Goal: Task Accomplishment & Management: Manage account settings

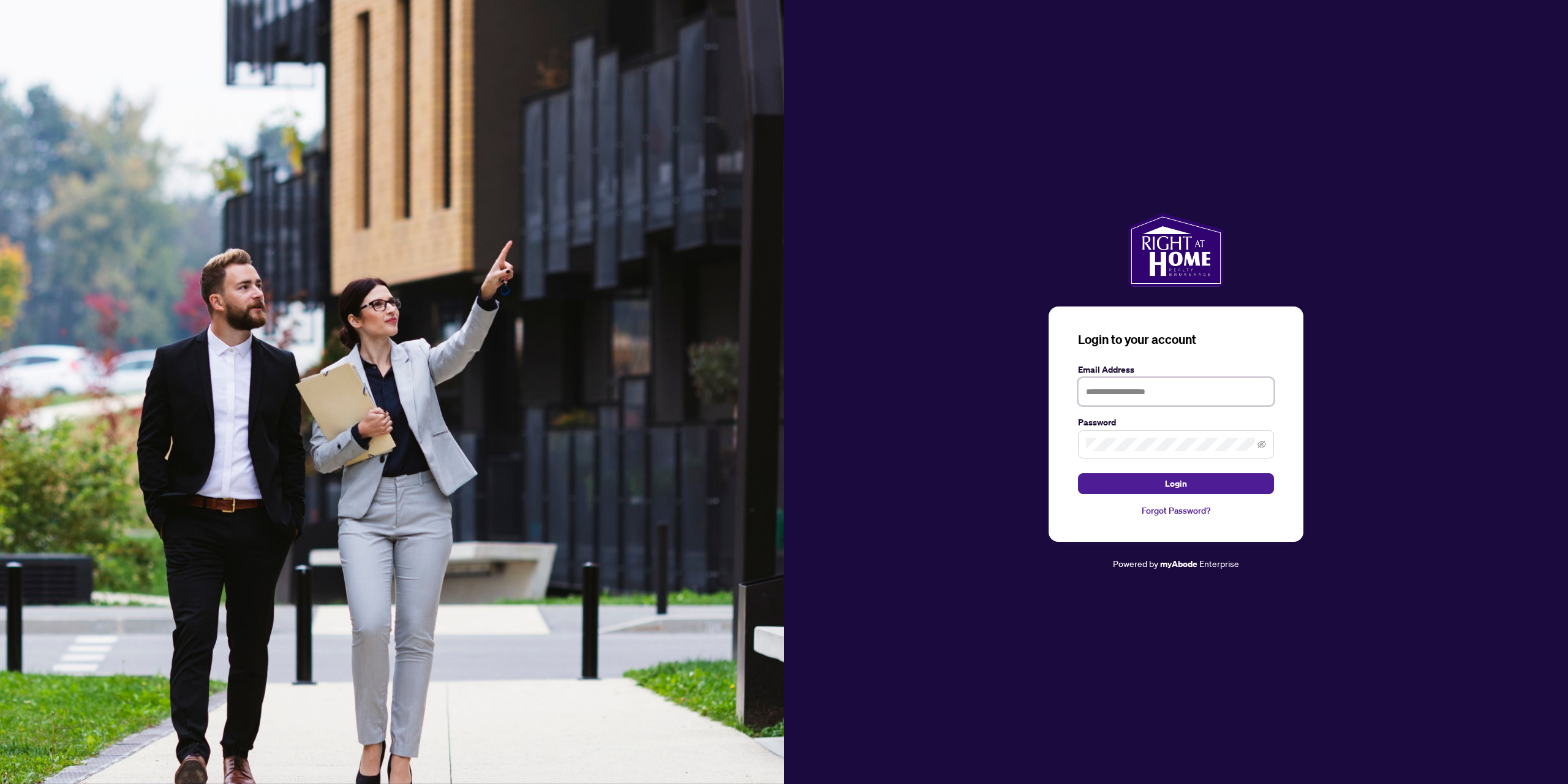
drag, startPoint x: 1120, startPoint y: 398, endPoint x: 1120, endPoint y: 408, distance: 10.0
click at [1120, 398] on input "text" at bounding box center [1176, 392] width 196 height 28
type input "**********"
click at [1142, 455] on span at bounding box center [1176, 444] width 196 height 28
click at [1078, 473] on button "Login" at bounding box center [1176, 484] width 196 height 21
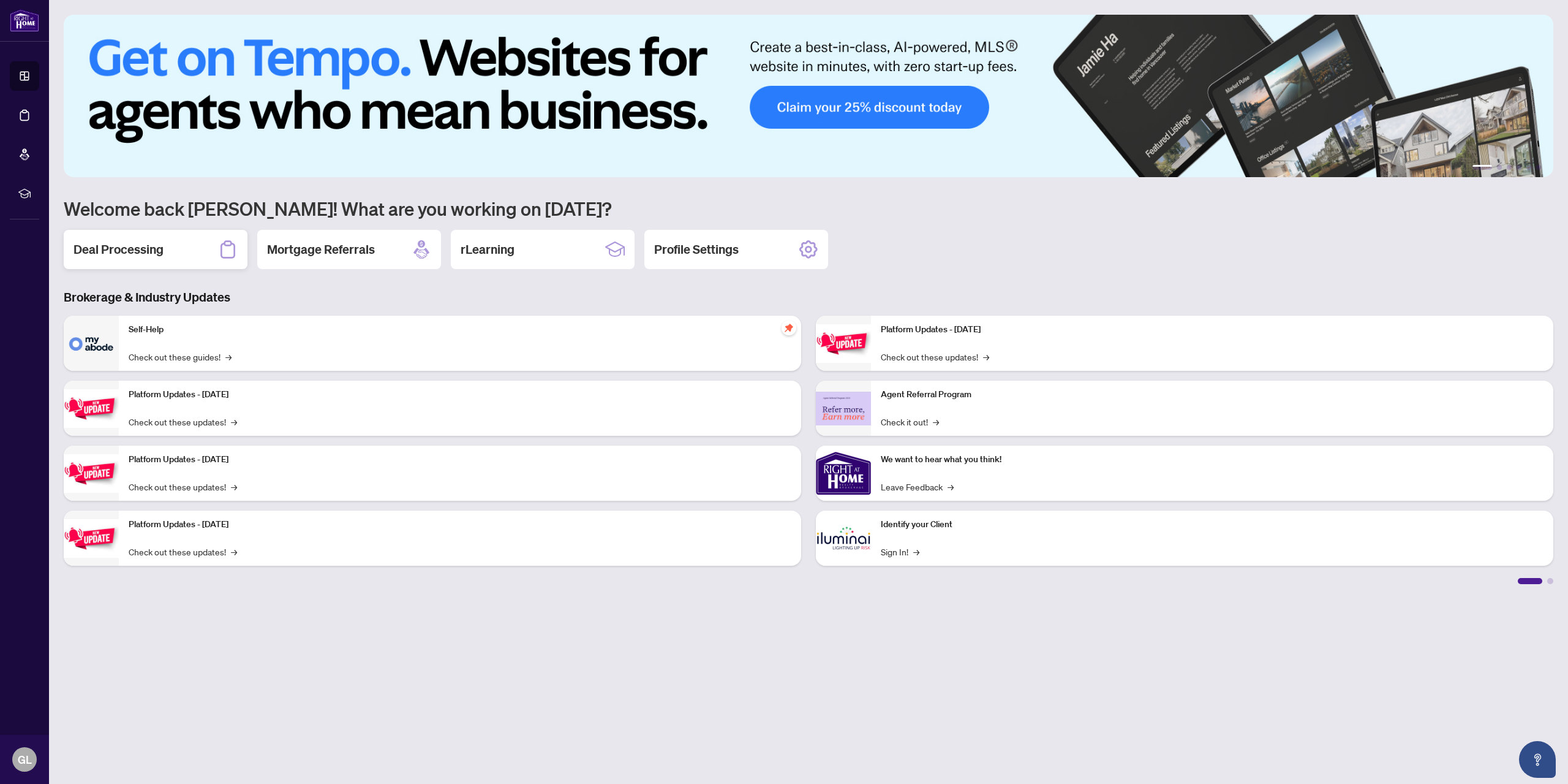
click at [130, 254] on h2 "Deal Processing" at bounding box center [118, 249] width 90 height 17
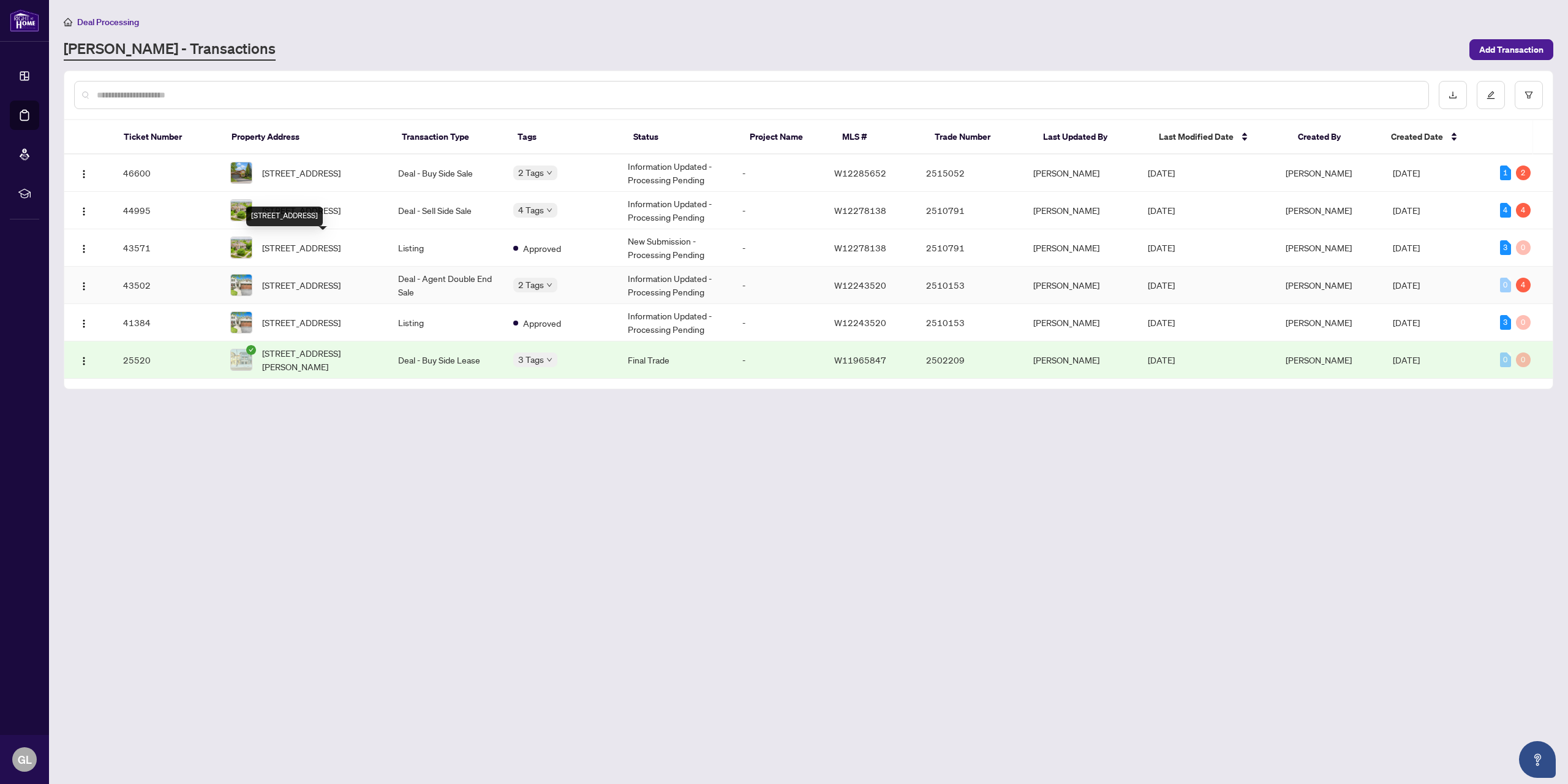
click at [308, 278] on span "[STREET_ADDRESS]" at bounding box center [301, 285] width 78 height 13
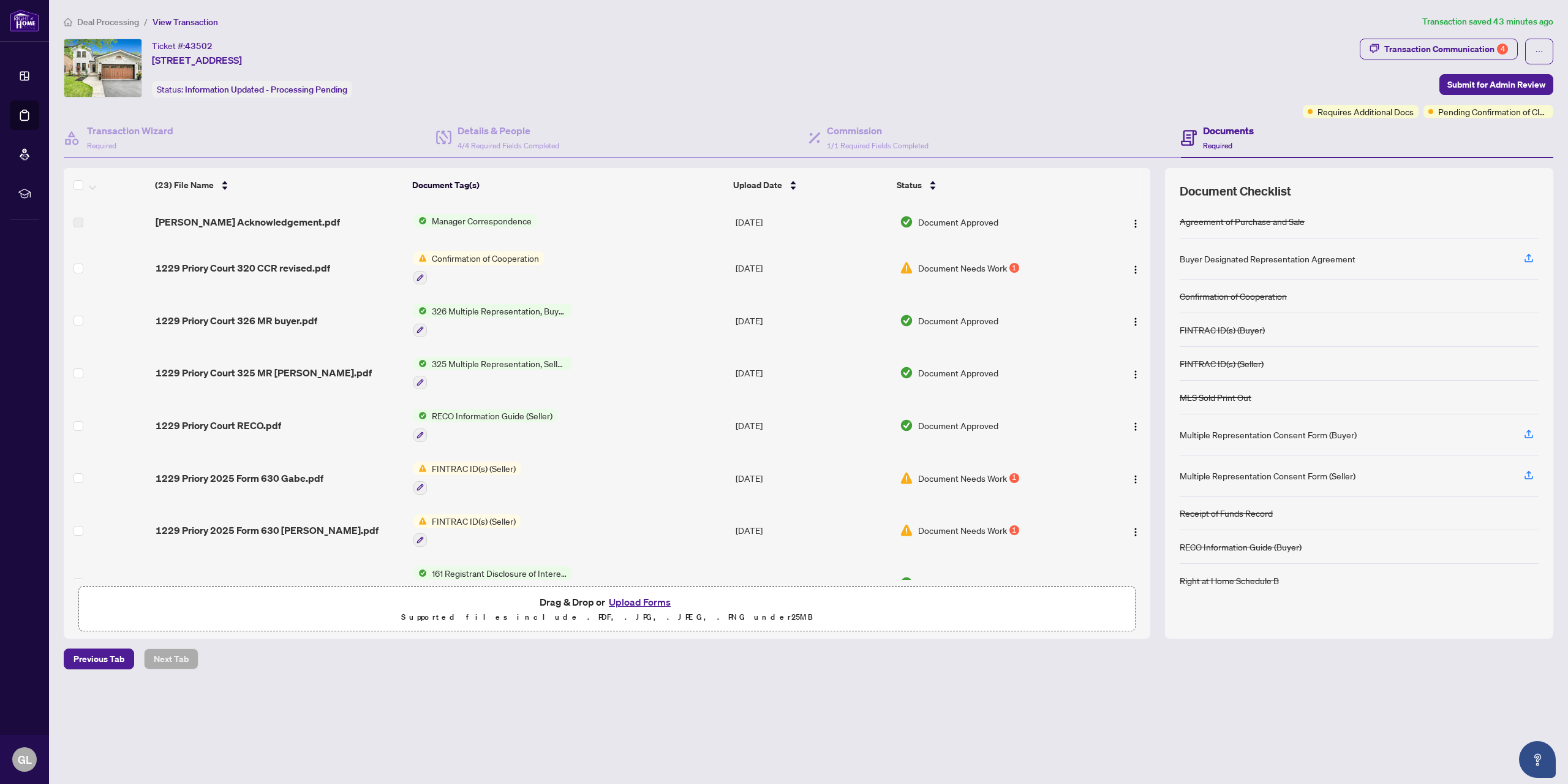
click at [484, 466] on span "FINTRAC ID(s) (Seller)" at bounding box center [473, 468] width 94 height 13
click at [951, 475] on span "Document Needs Work" at bounding box center [962, 478] width 89 height 13
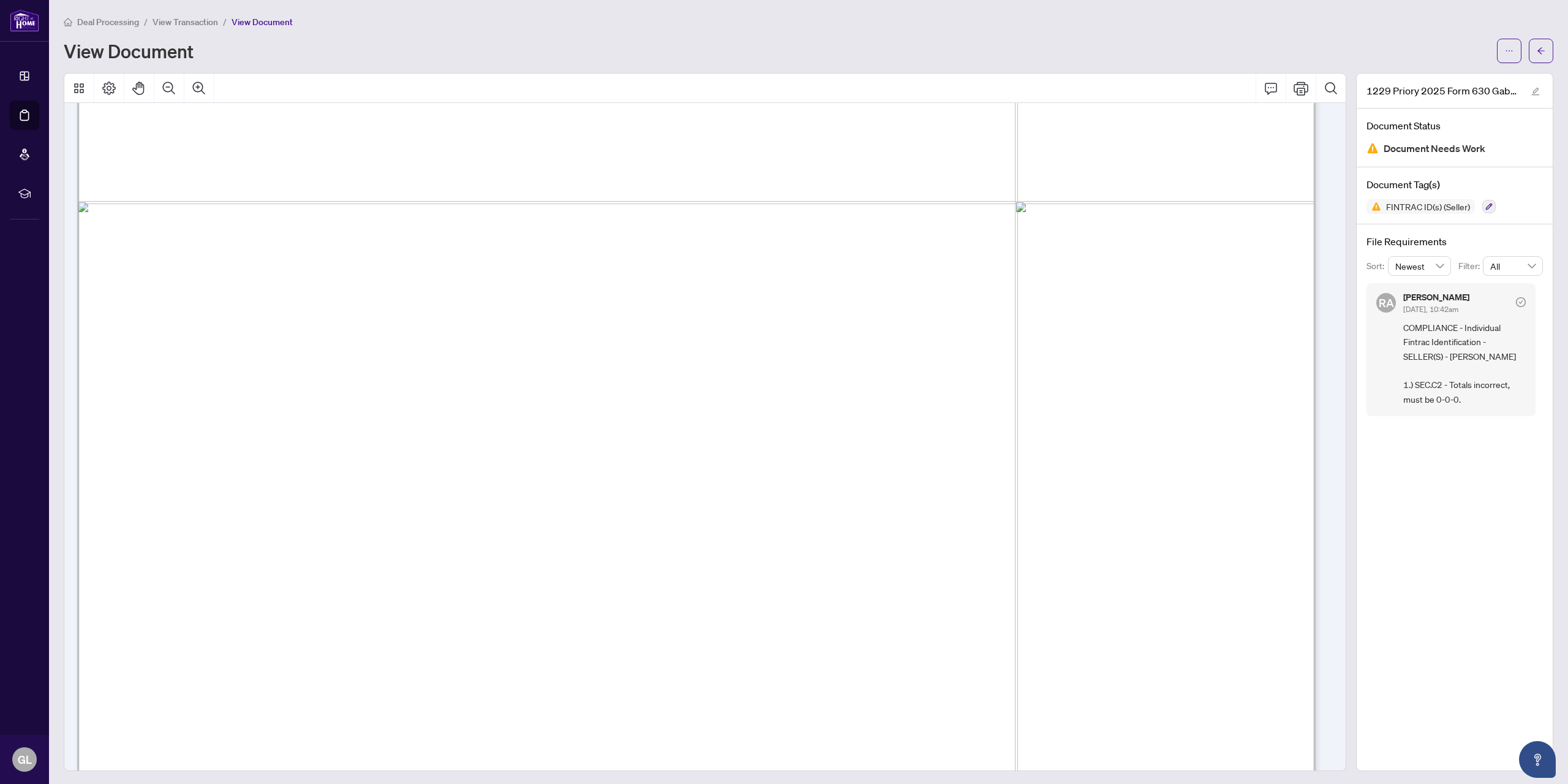
scroll to position [4068, 0]
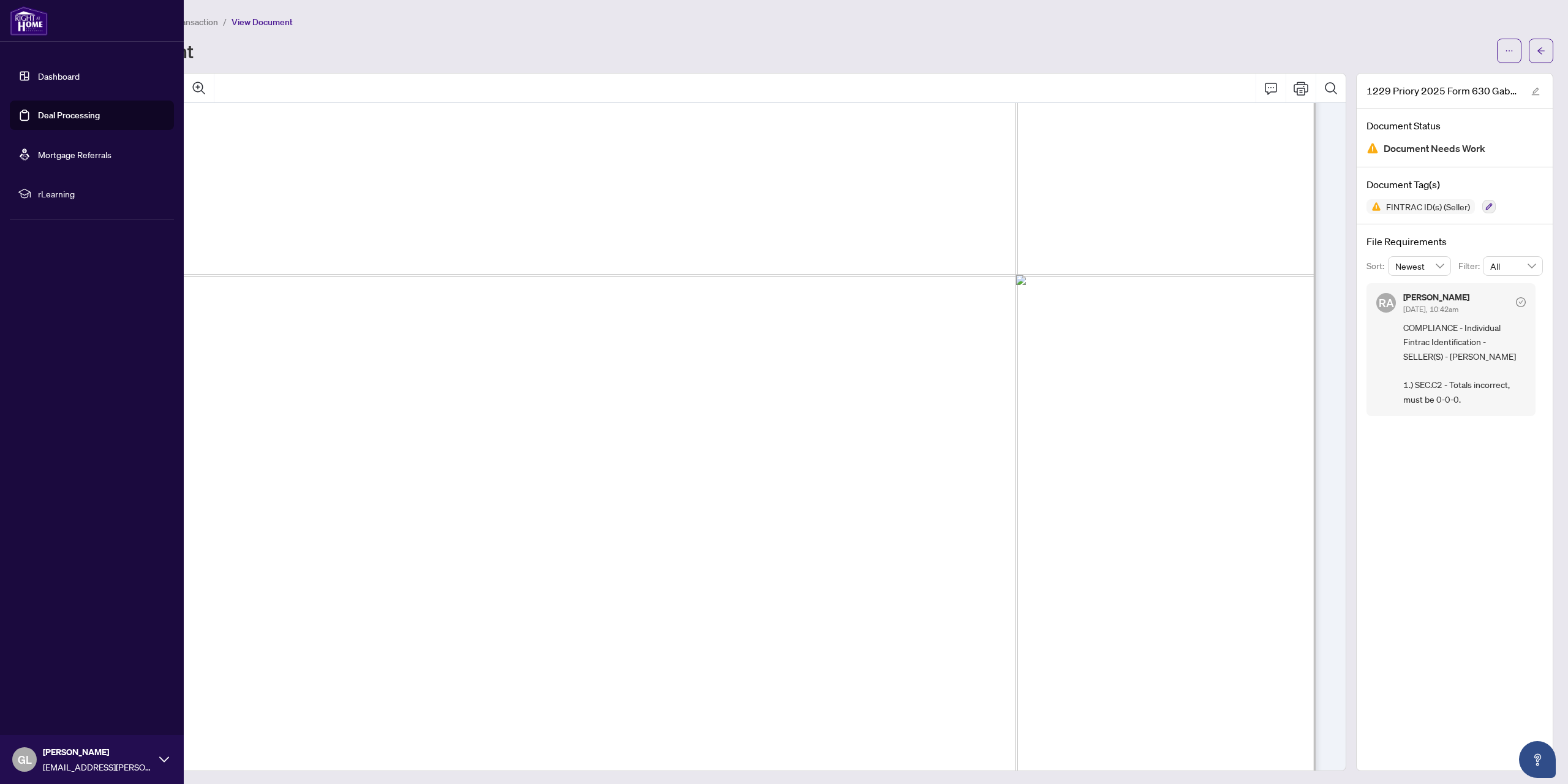
click at [44, 75] on link "Dashboard" at bounding box center [58, 76] width 42 height 11
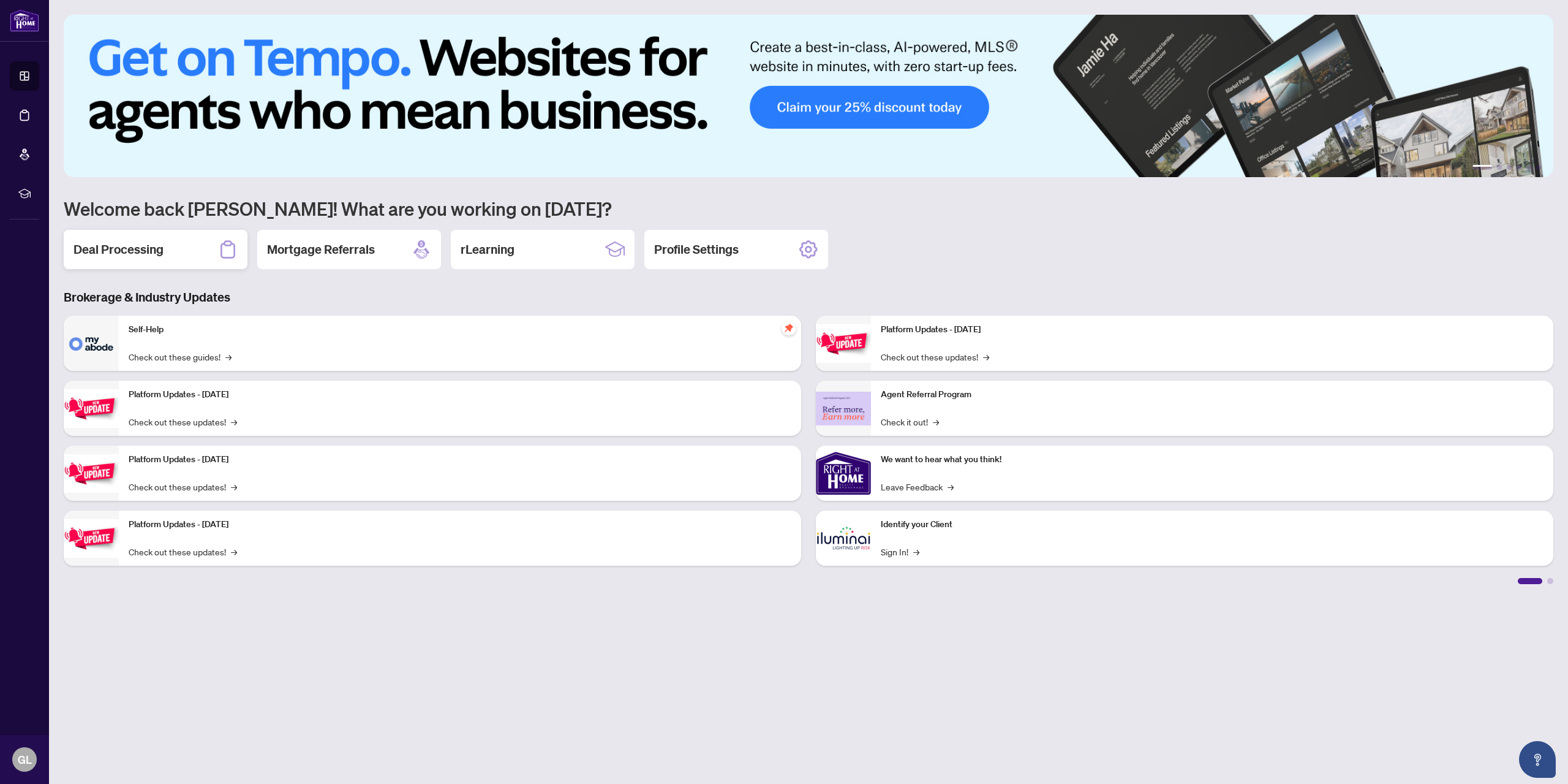
click at [144, 251] on h2 "Deal Processing" at bounding box center [118, 249] width 90 height 17
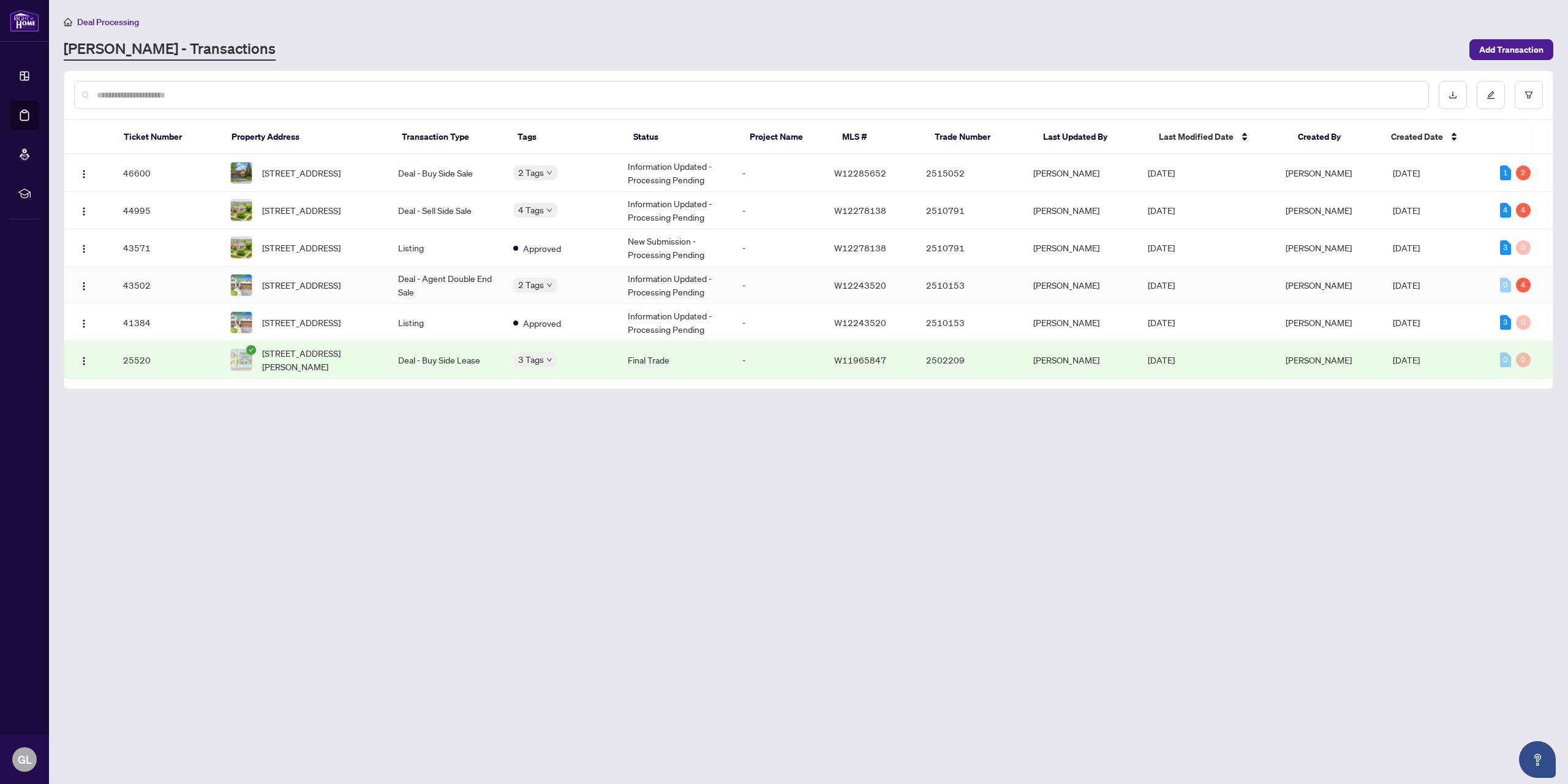
click at [437, 278] on td "Deal - Agent Double End Sale" at bounding box center [446, 285] width 115 height 37
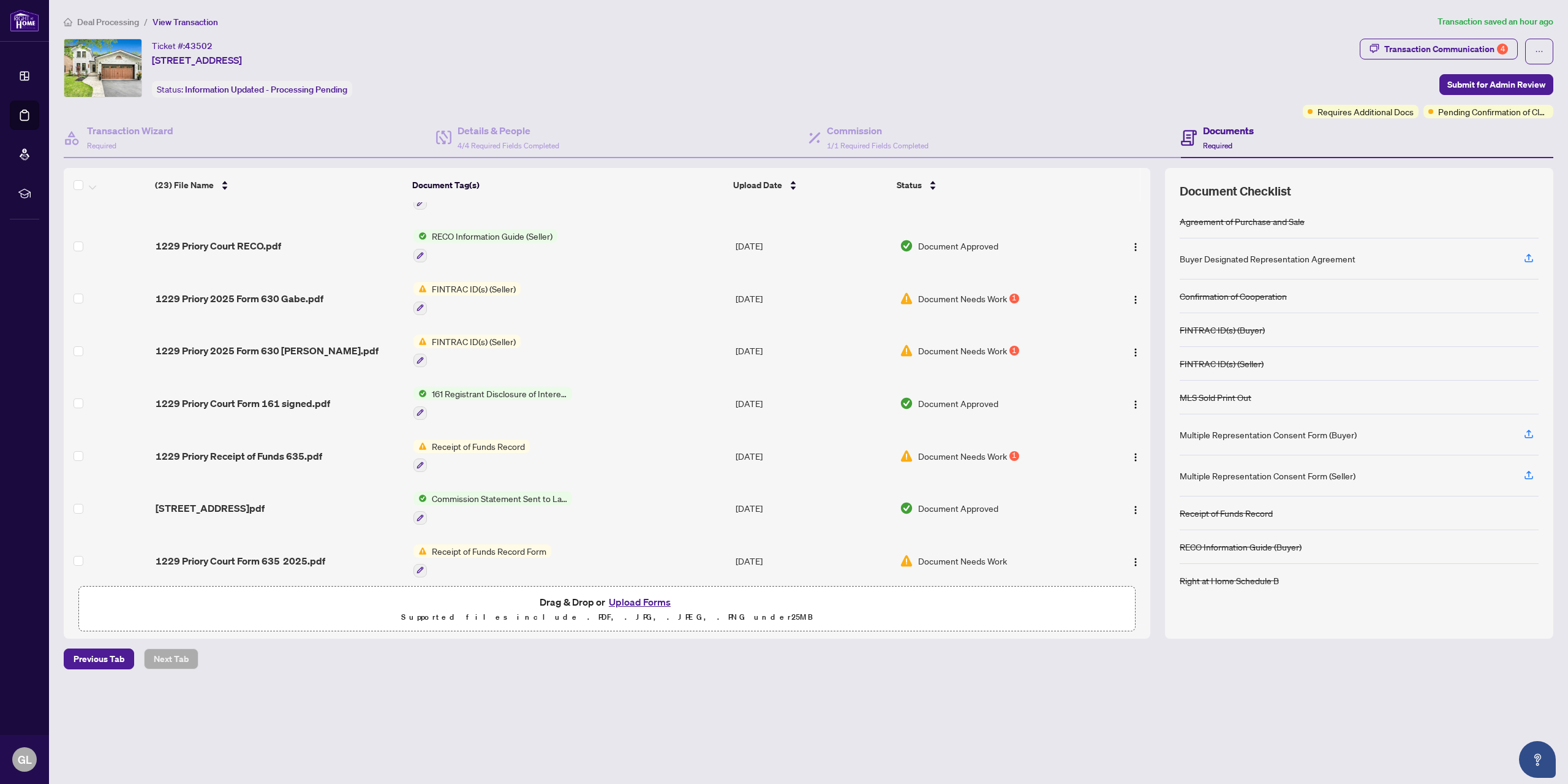
scroll to position [184, 0]
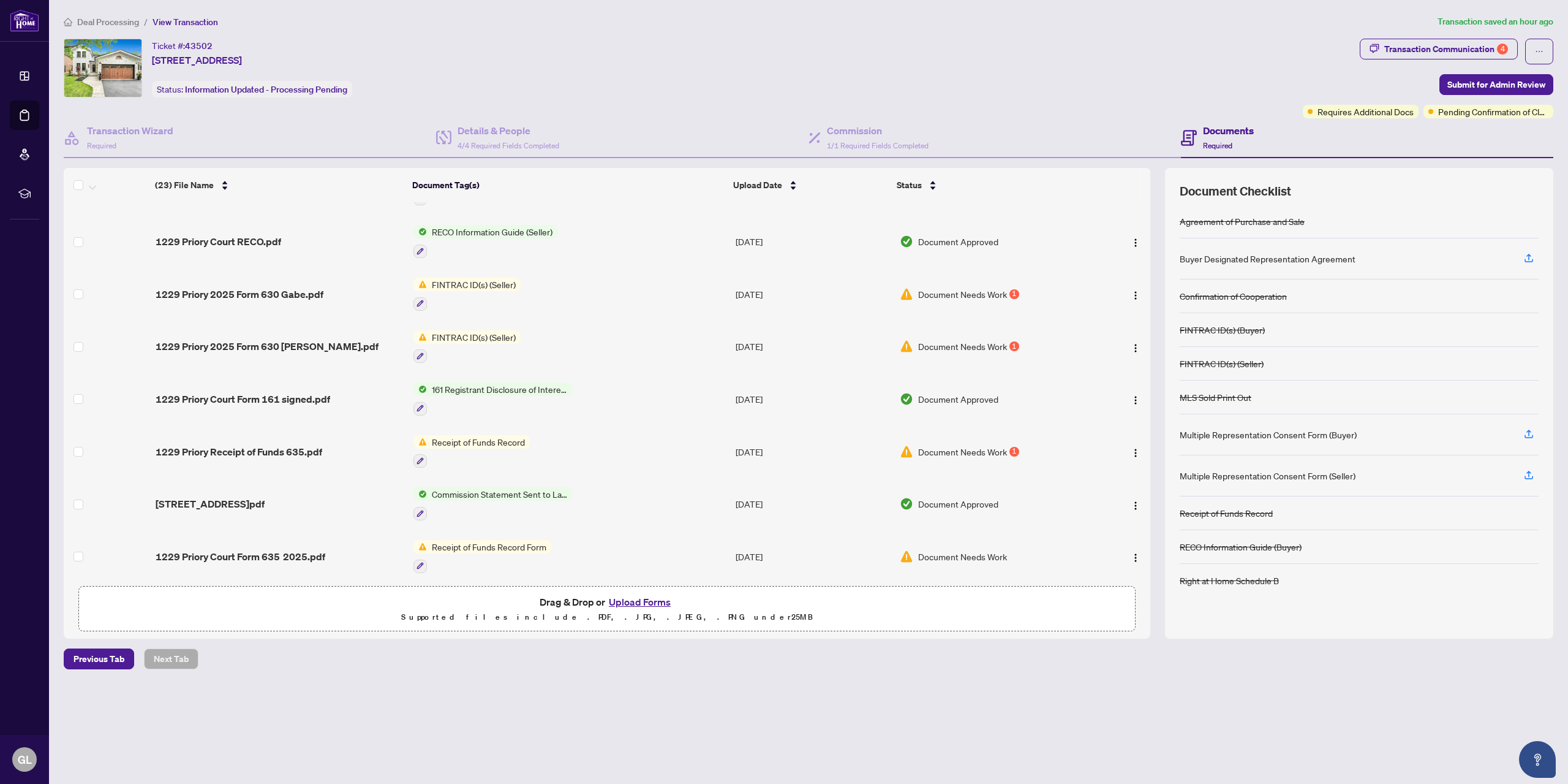
click at [485, 440] on span "Receipt of Funds Record" at bounding box center [478, 442] width 103 height 13
click at [965, 448] on span "Document Needs Work" at bounding box center [962, 452] width 89 height 13
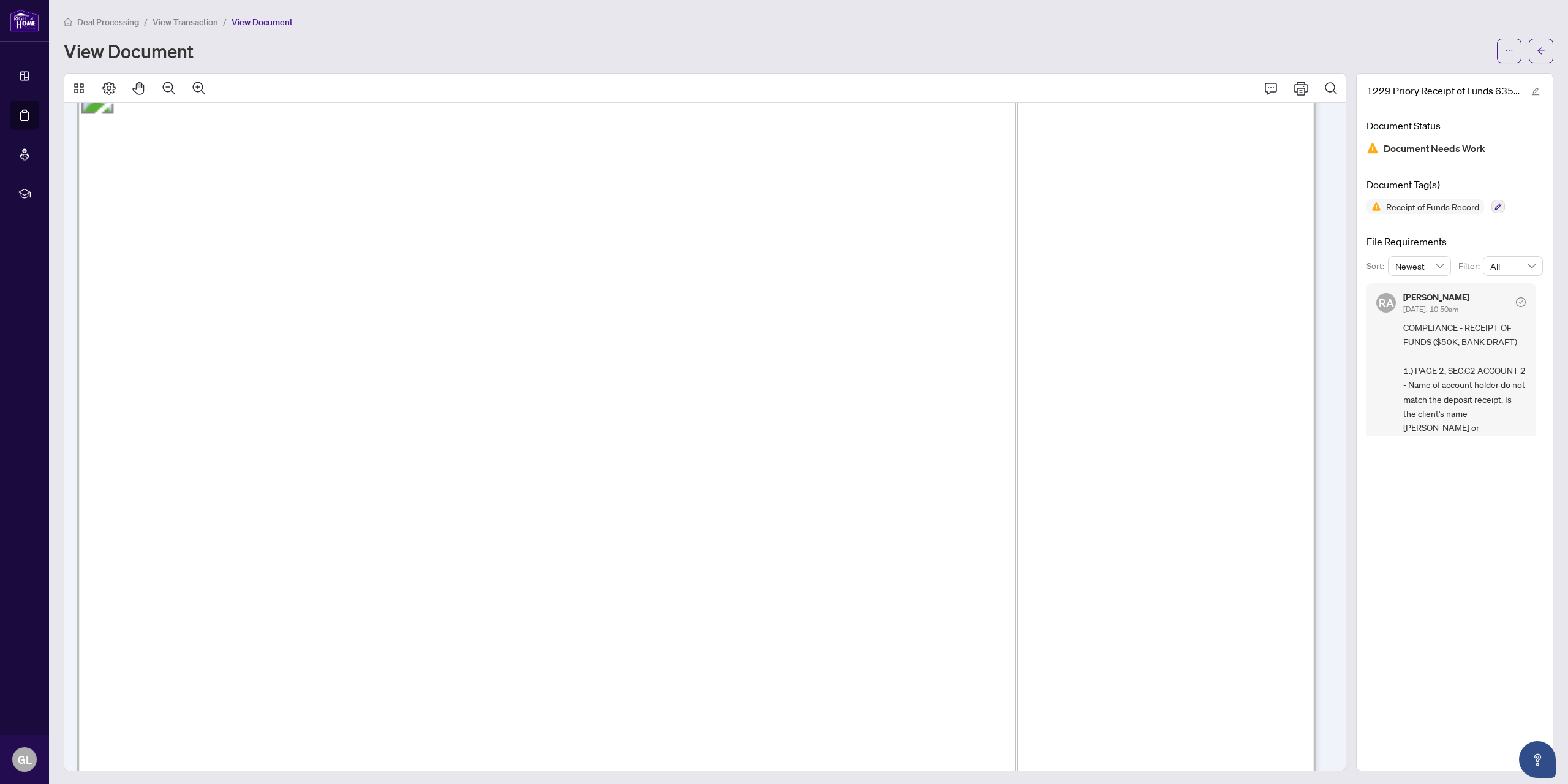
scroll to position [1948, 0]
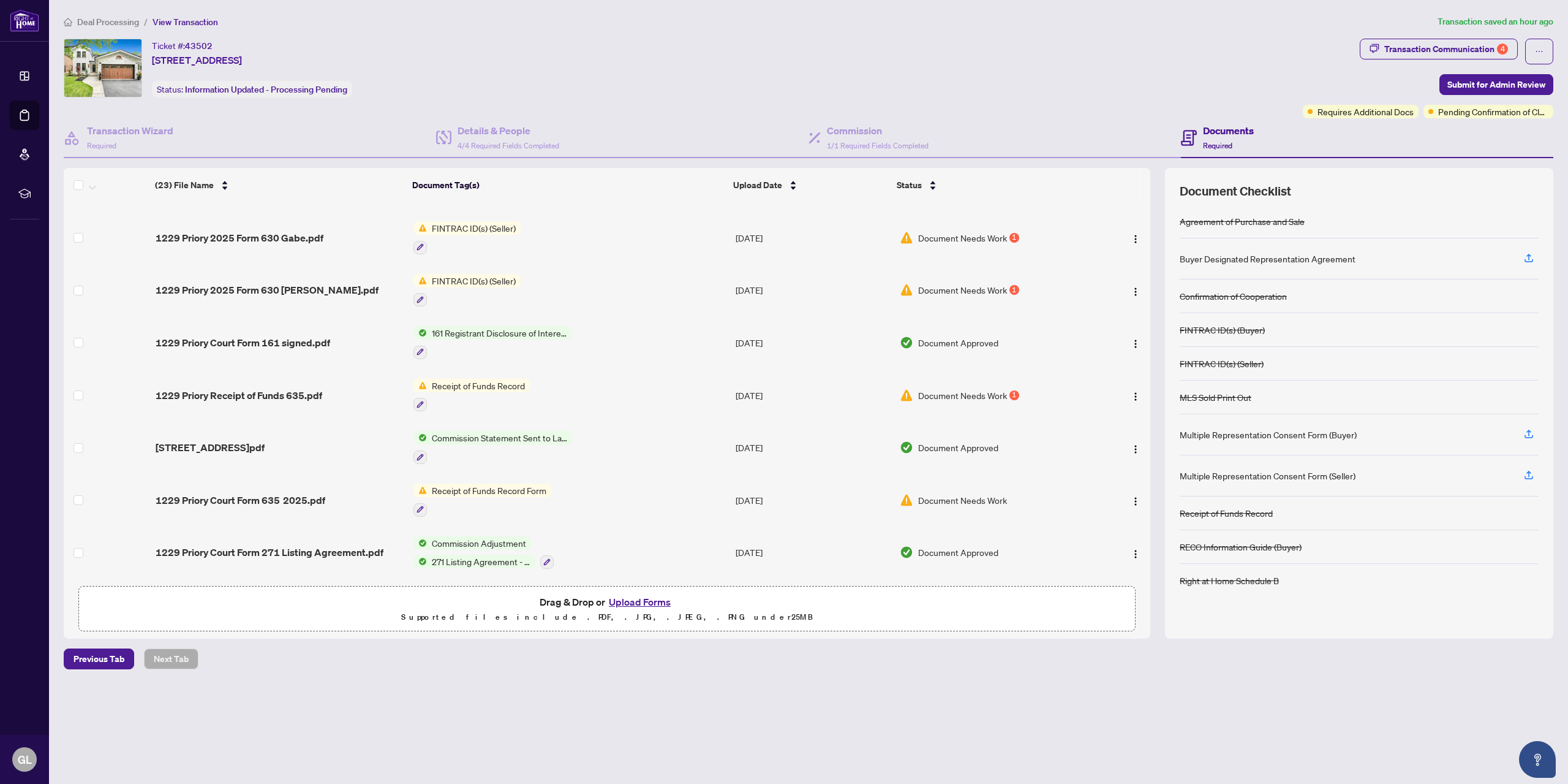
scroll to position [245, 0]
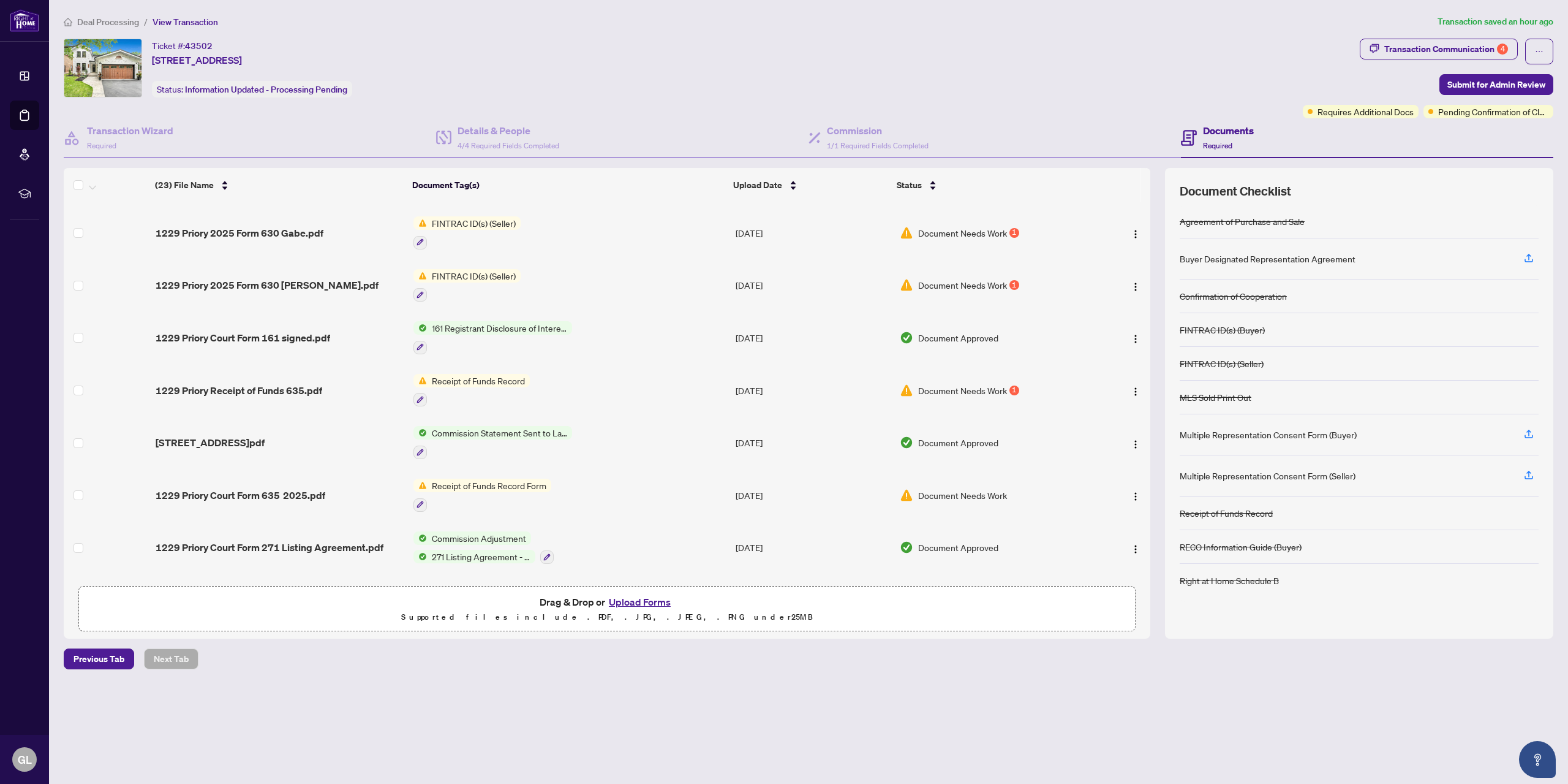
click at [502, 378] on span "Receipt of Funds Record" at bounding box center [478, 380] width 103 height 13
click at [989, 386] on span "Document Needs Work" at bounding box center [962, 390] width 89 height 13
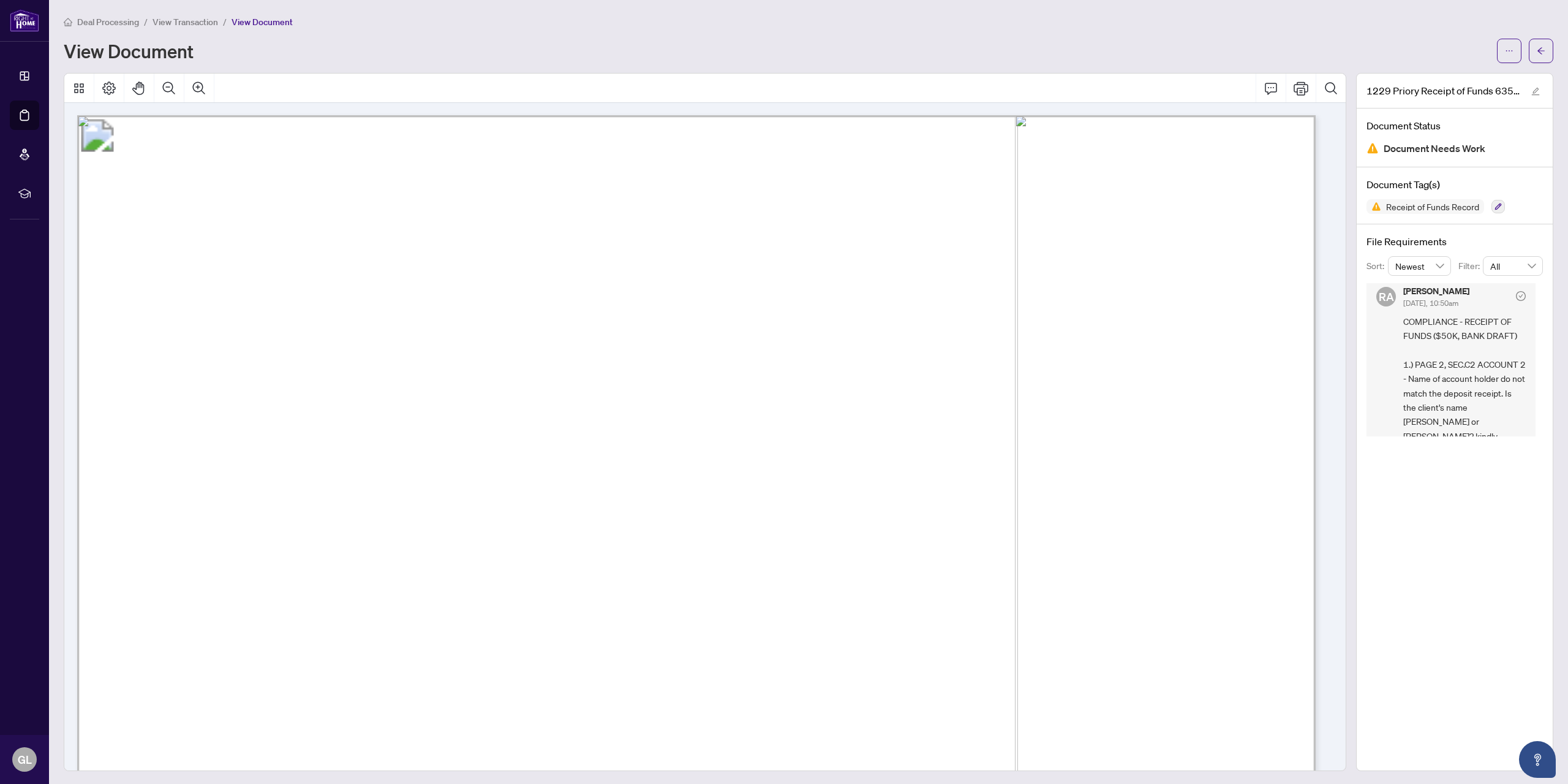
scroll to position [8, 0]
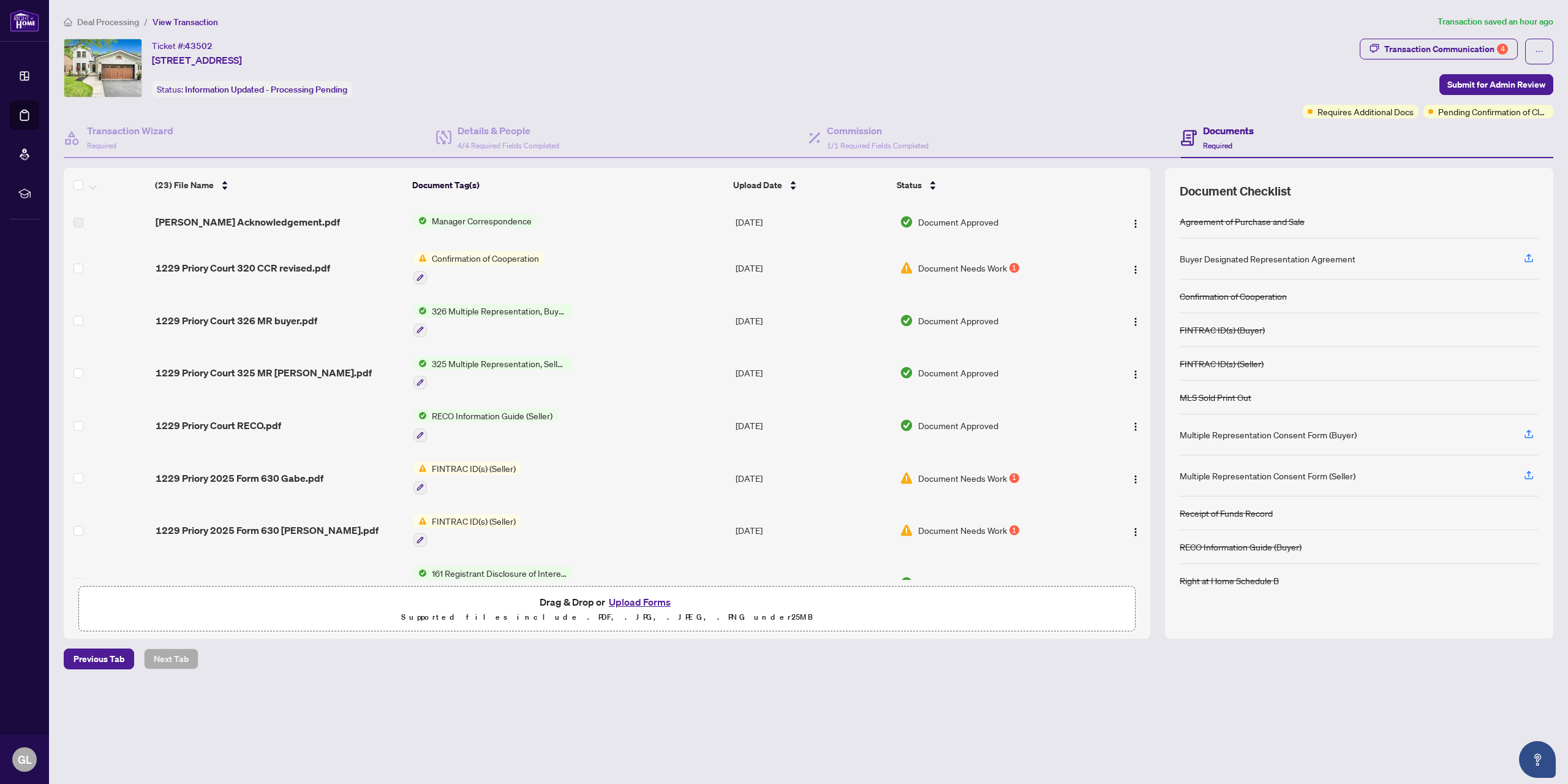
click at [284, 261] on span "1229 Priory Court 320 CCR revised.pdf" at bounding box center [243, 268] width 175 height 15
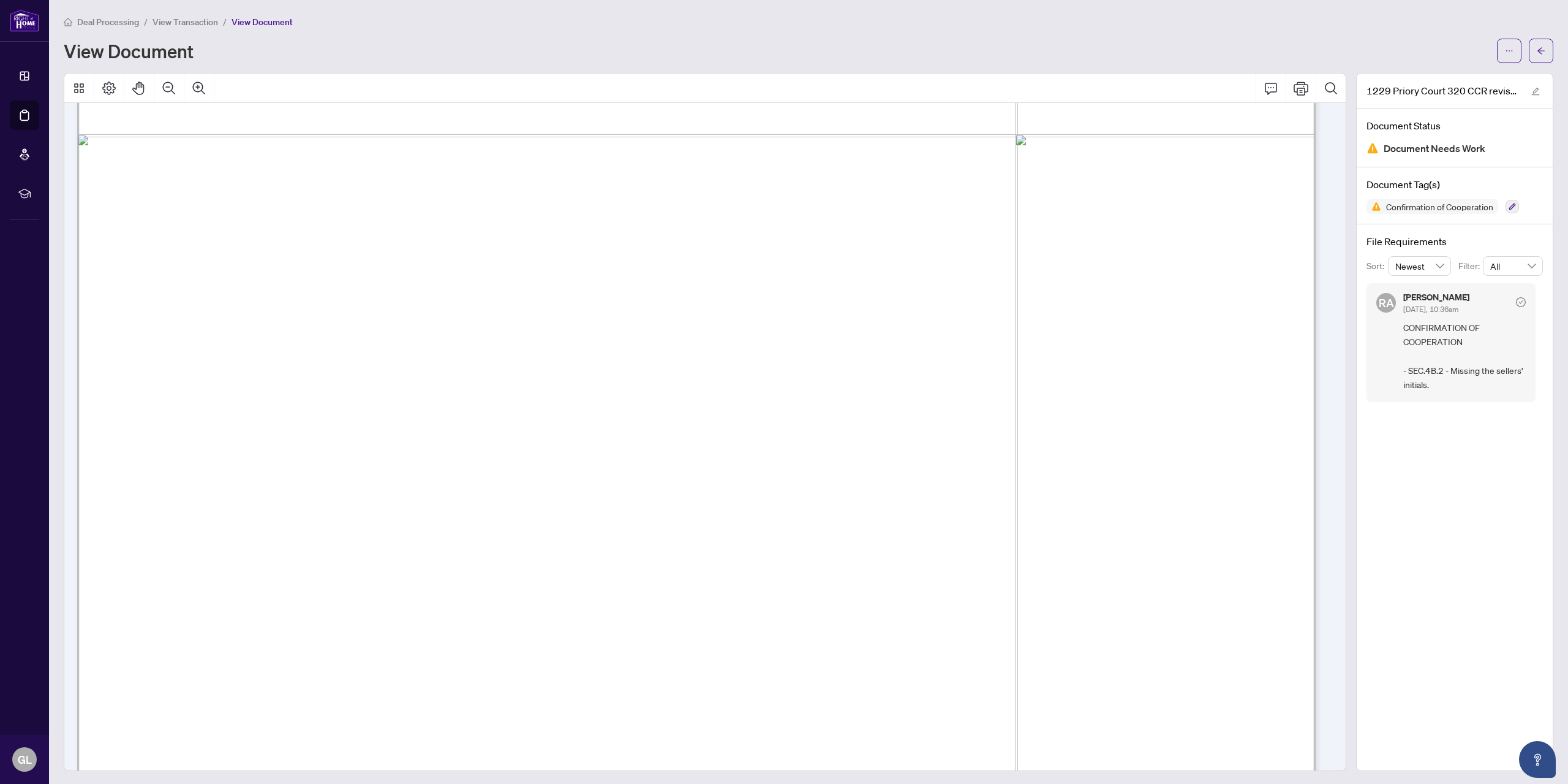
scroll to position [981, 0]
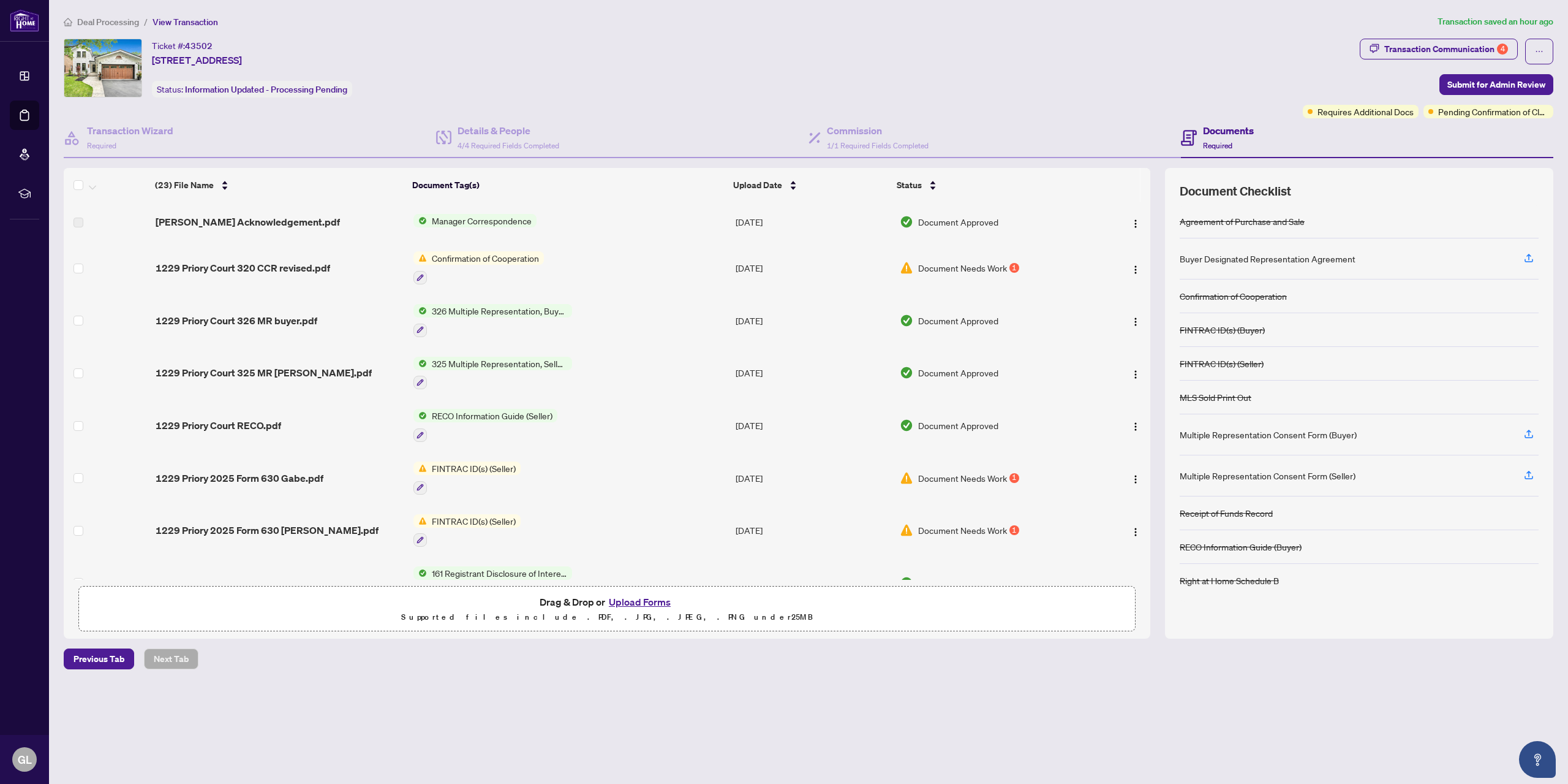
click at [623, 599] on button "Upload Forms" at bounding box center [640, 602] width 69 height 16
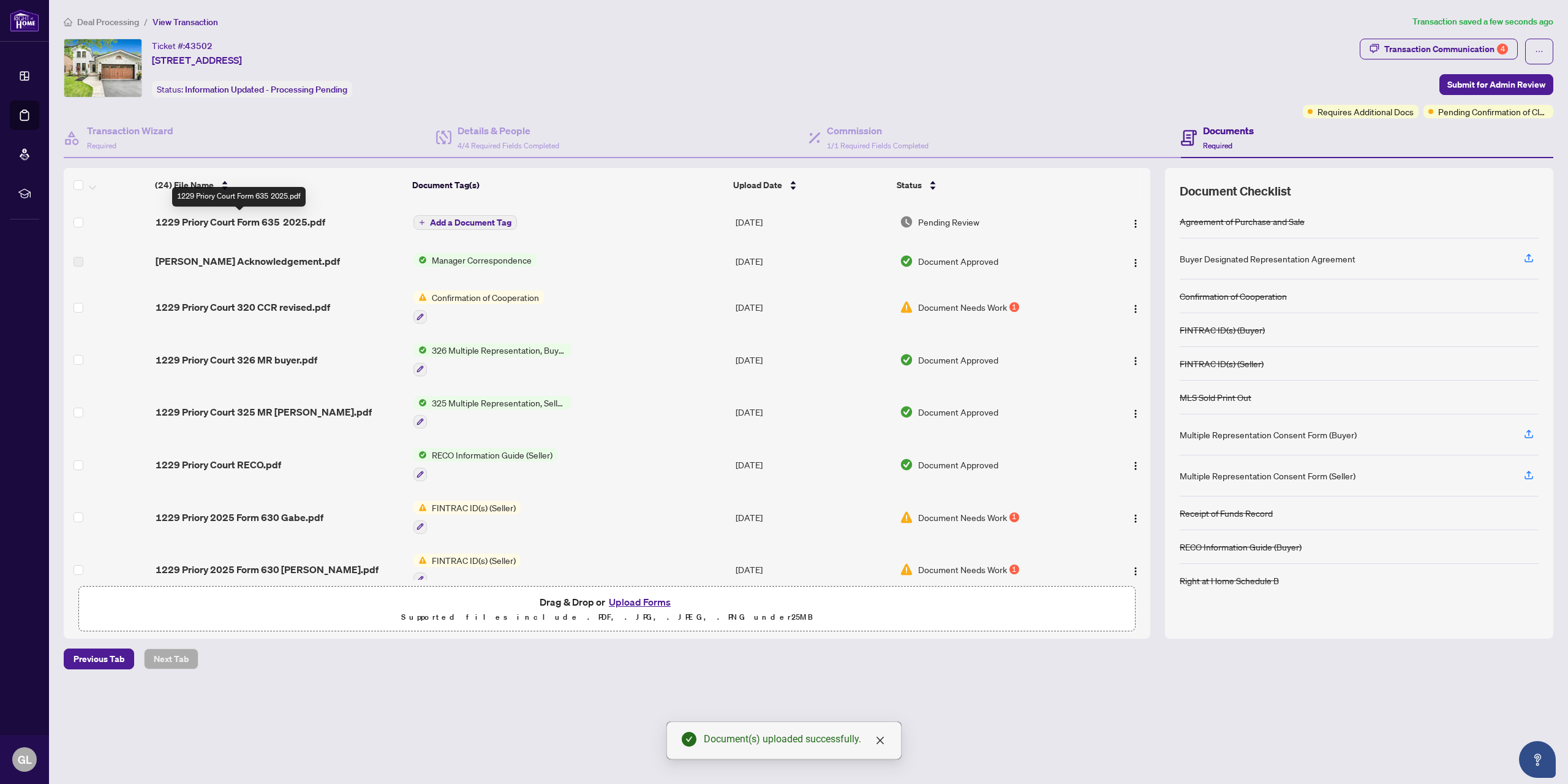
click at [293, 217] on span "1229 Priory Court Form 635 2025.pdf" at bounding box center [240, 221] width 170 height 15
click at [634, 602] on button "Upload Forms" at bounding box center [640, 602] width 69 height 16
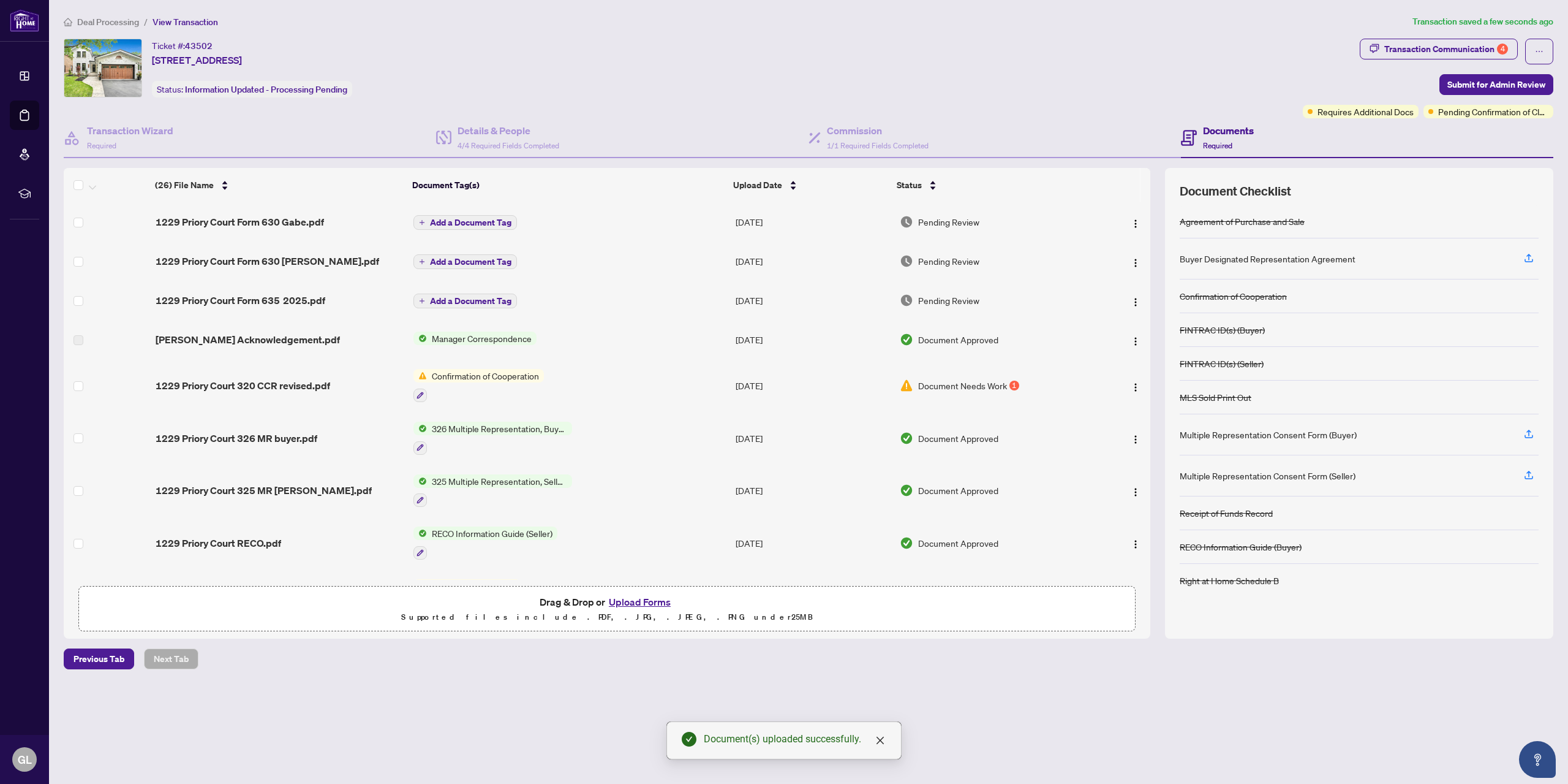
click at [636, 601] on button "Upload Forms" at bounding box center [640, 602] width 69 height 16
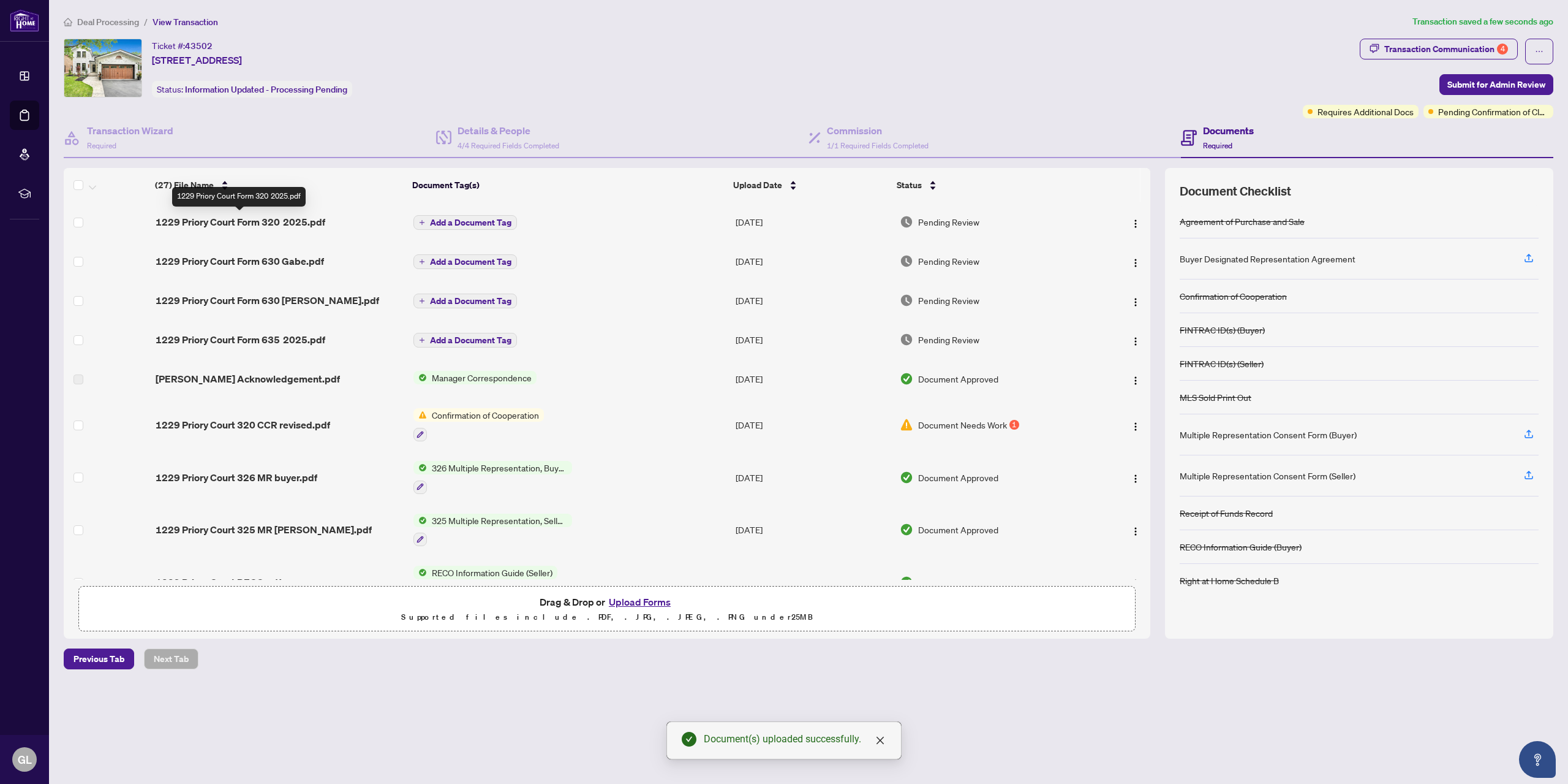
click at [282, 219] on span "1229 Priory Court Form 320 2025.pdf" at bounding box center [240, 221] width 170 height 15
click at [1424, 49] on div "Transaction Communication 4" at bounding box center [1446, 49] width 124 height 20
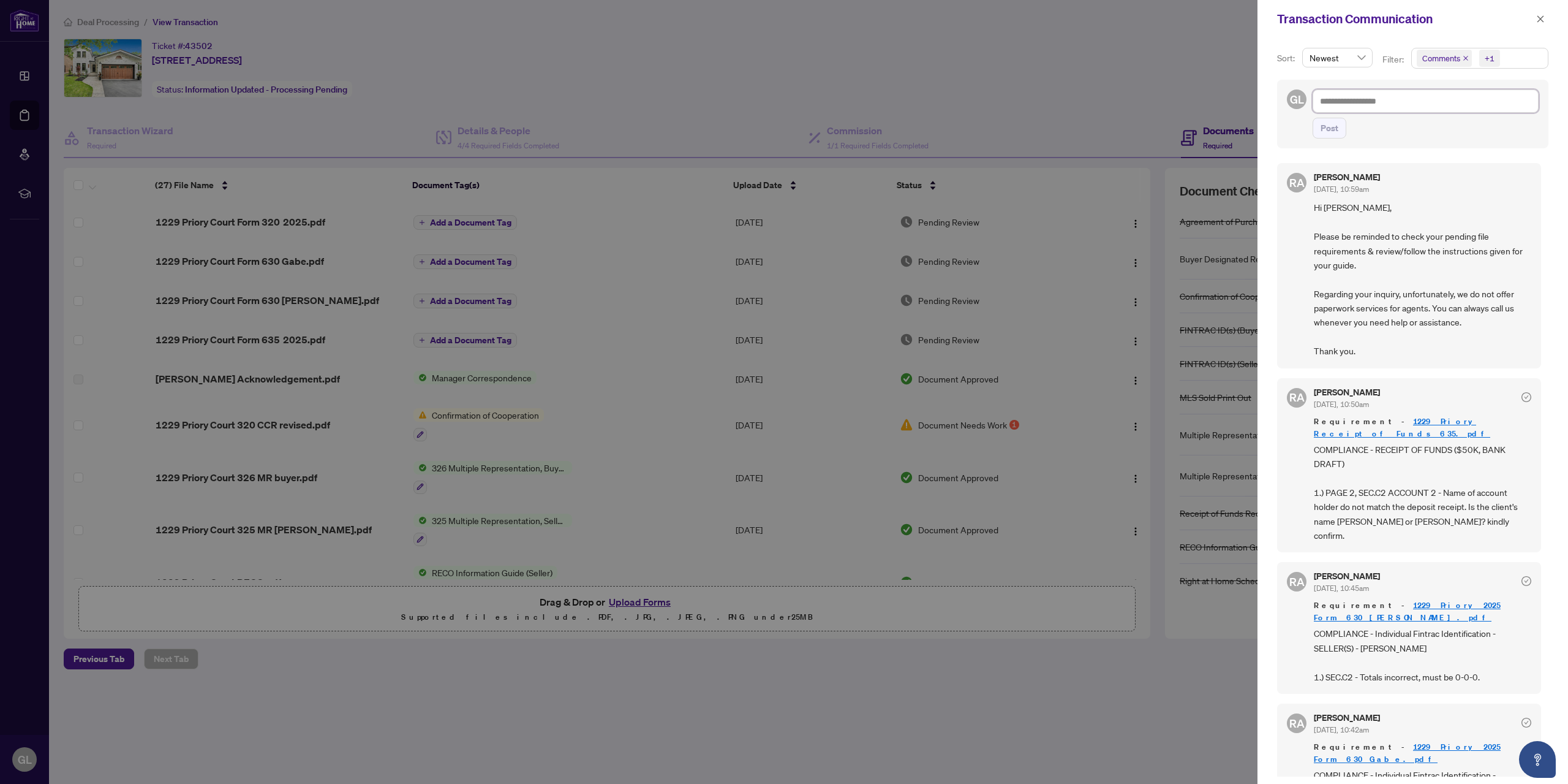
click at [1403, 106] on textarea at bounding box center [1425, 101] width 226 height 23
drag, startPoint x: 1543, startPoint y: 199, endPoint x: 1545, endPoint y: 216, distance: 17.1
click at [1545, 216] on div "Sort: Newest Filter: Comments +1 GL Post [PERSON_NAME] [DATE], 10:59am Hi [PERS…" at bounding box center [1412, 411] width 311 height 746
click at [1364, 106] on textarea at bounding box center [1425, 101] width 226 height 23
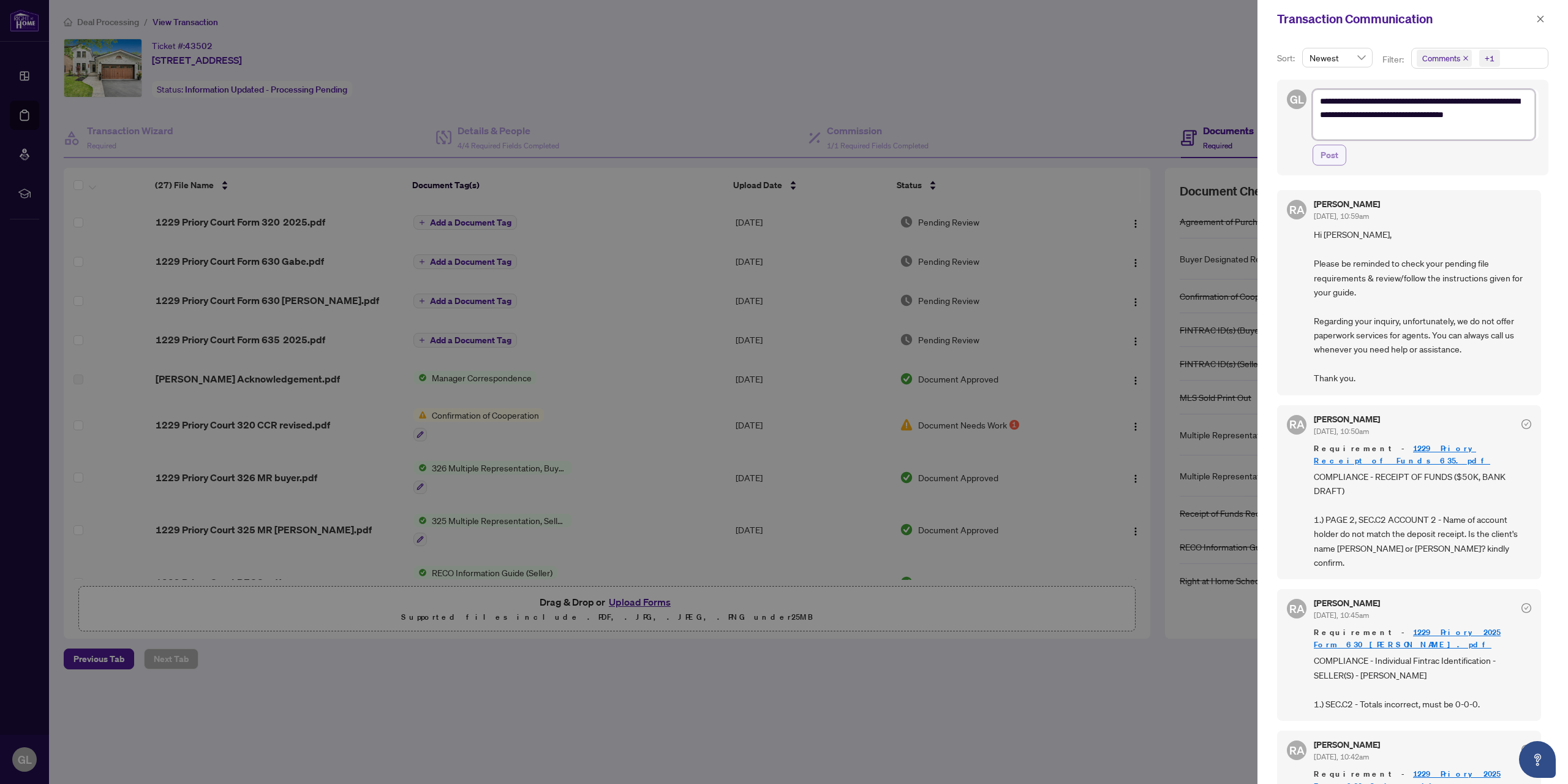
type textarea "**********"
click at [1338, 156] on button "Post" at bounding box center [1329, 155] width 34 height 21
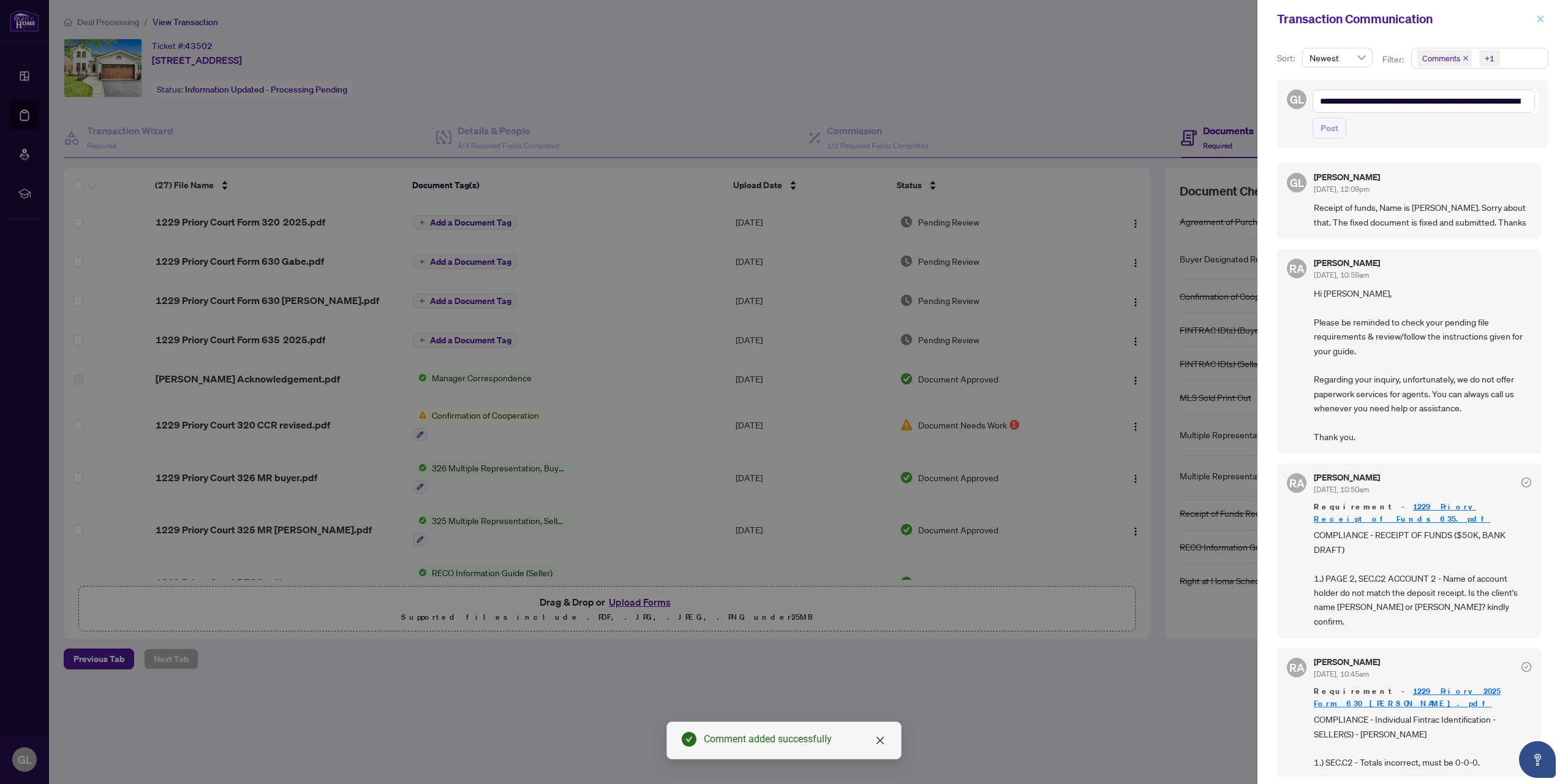
click at [1541, 18] on icon "close" at bounding box center [1541, 19] width 8 height 8
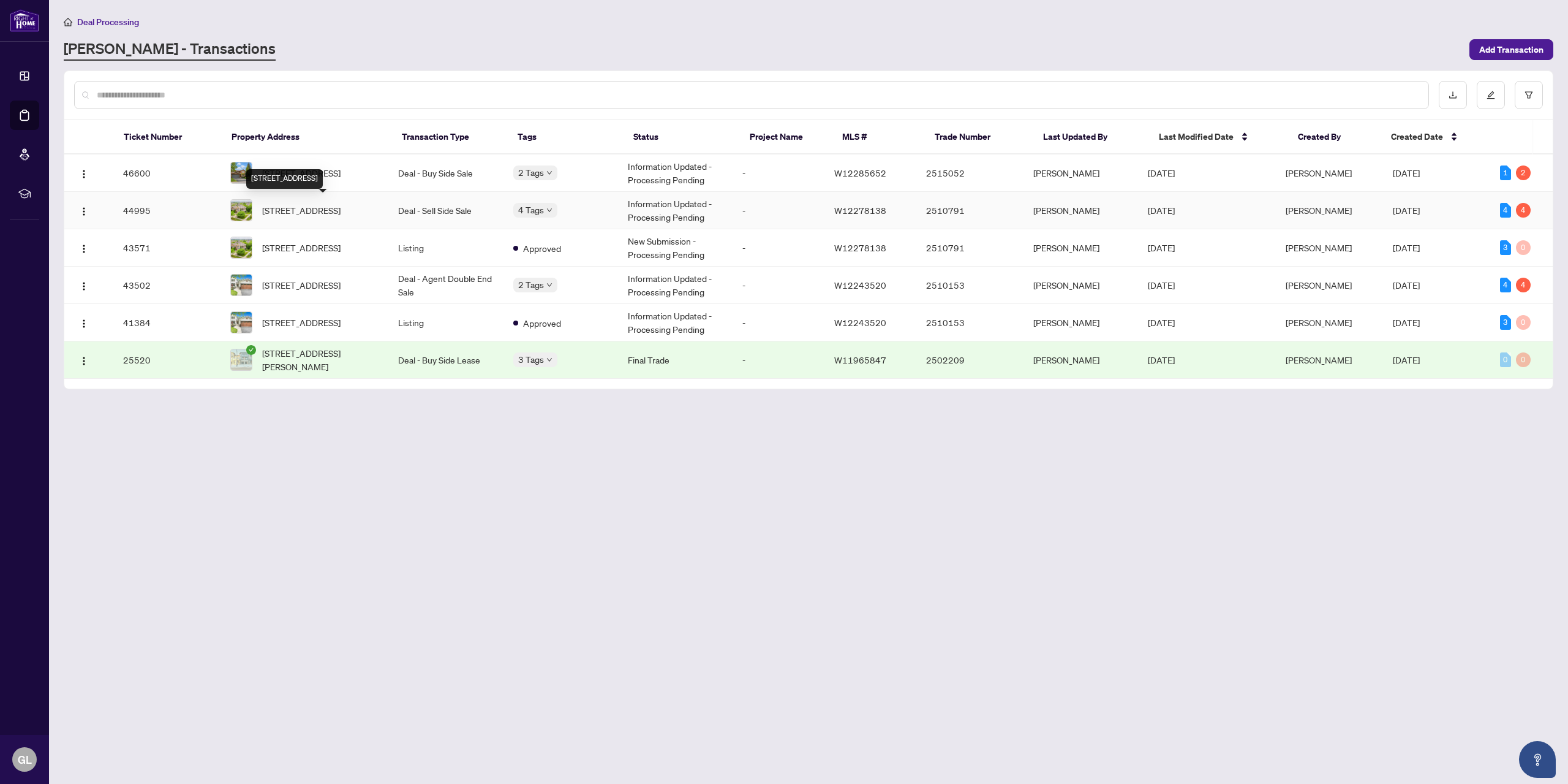
click at [337, 210] on span "[STREET_ADDRESS]" at bounding box center [301, 210] width 78 height 13
click at [322, 172] on div "[STREET_ADDRESS]" at bounding box center [284, 179] width 77 height 20
click at [308, 166] on span "[STREET_ADDRESS]" at bounding box center [301, 173] width 78 height 13
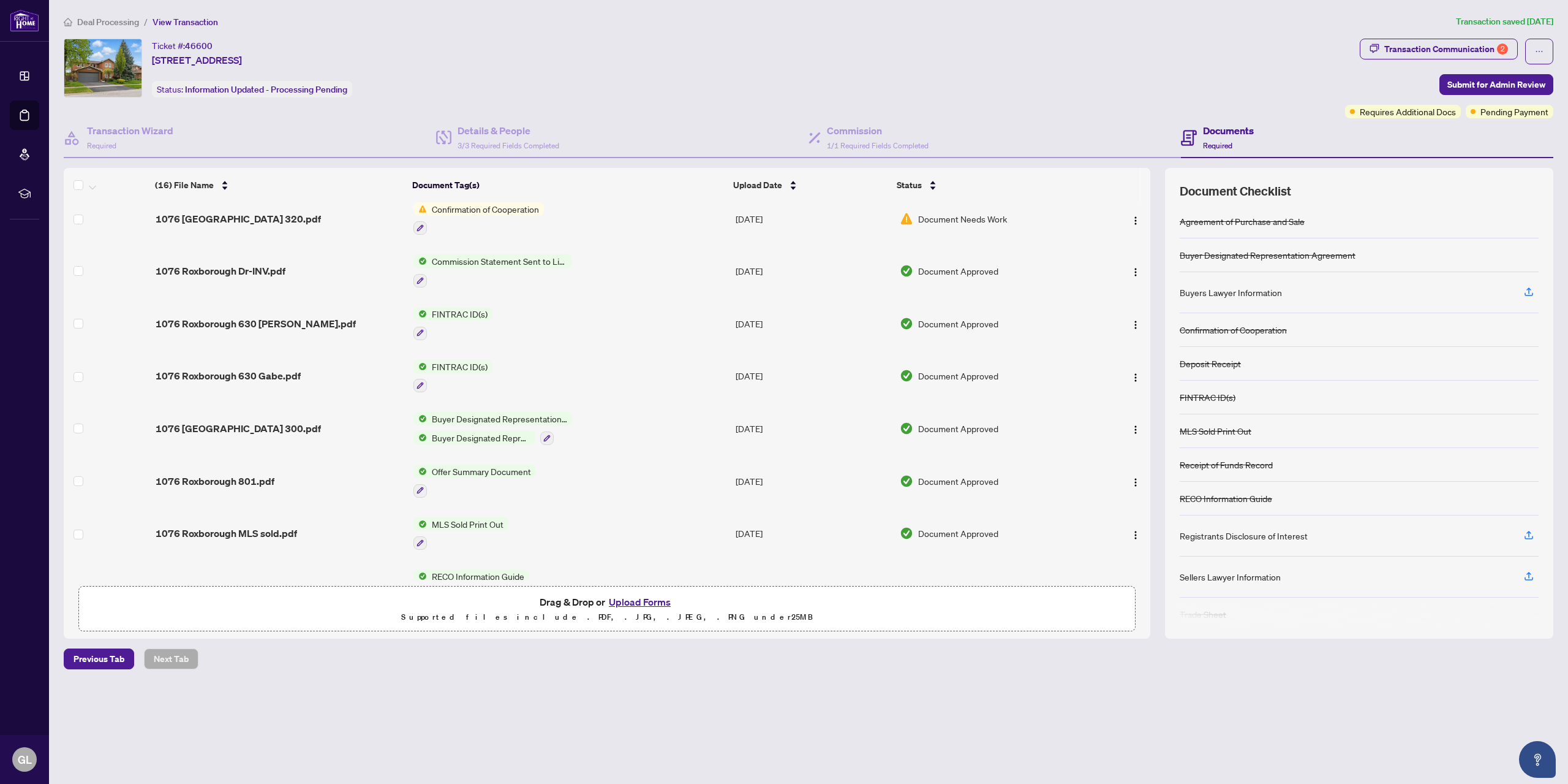
scroll to position [389, 0]
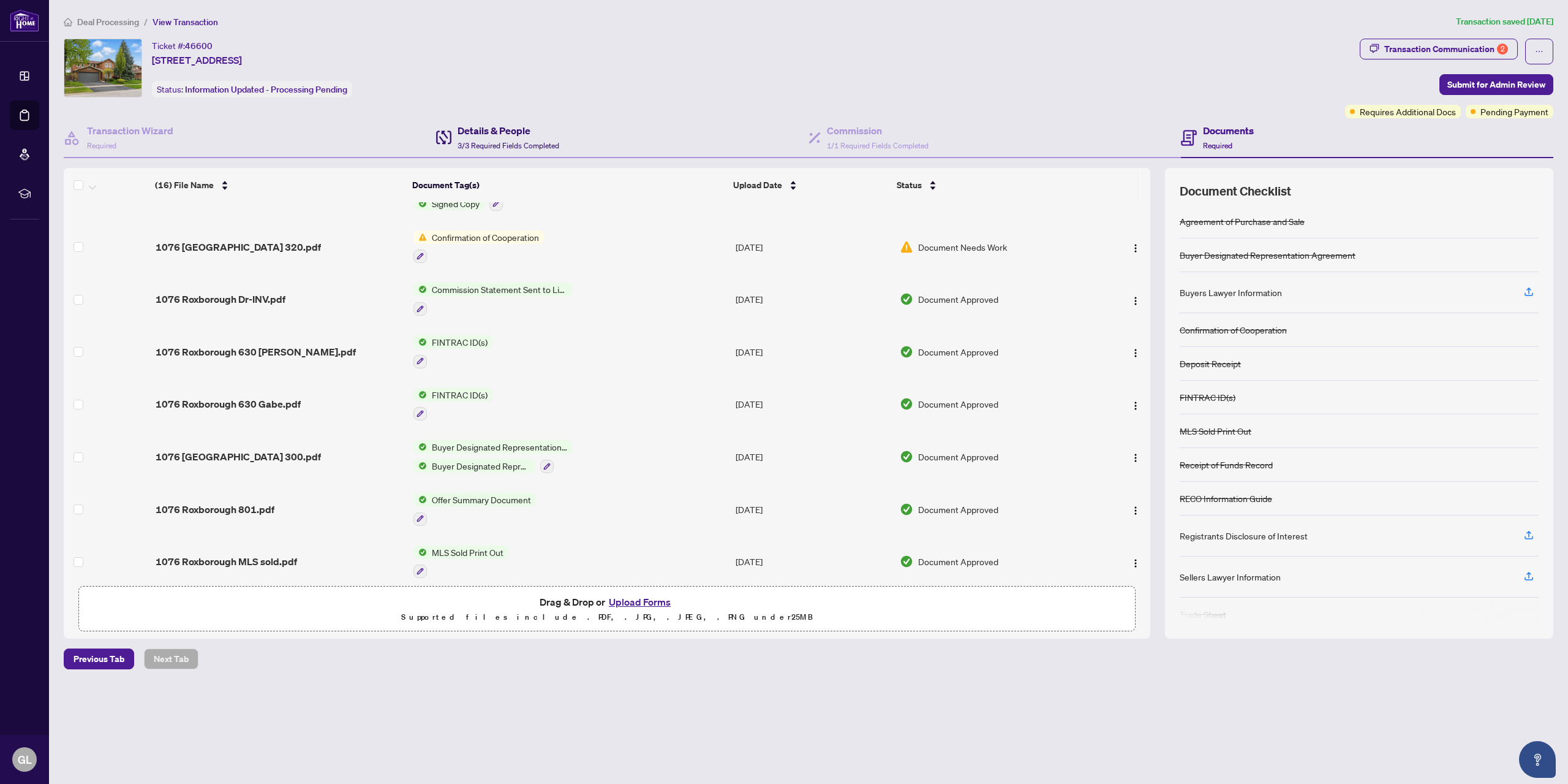
click at [504, 130] on h4 "Details & People" at bounding box center [508, 130] width 101 height 15
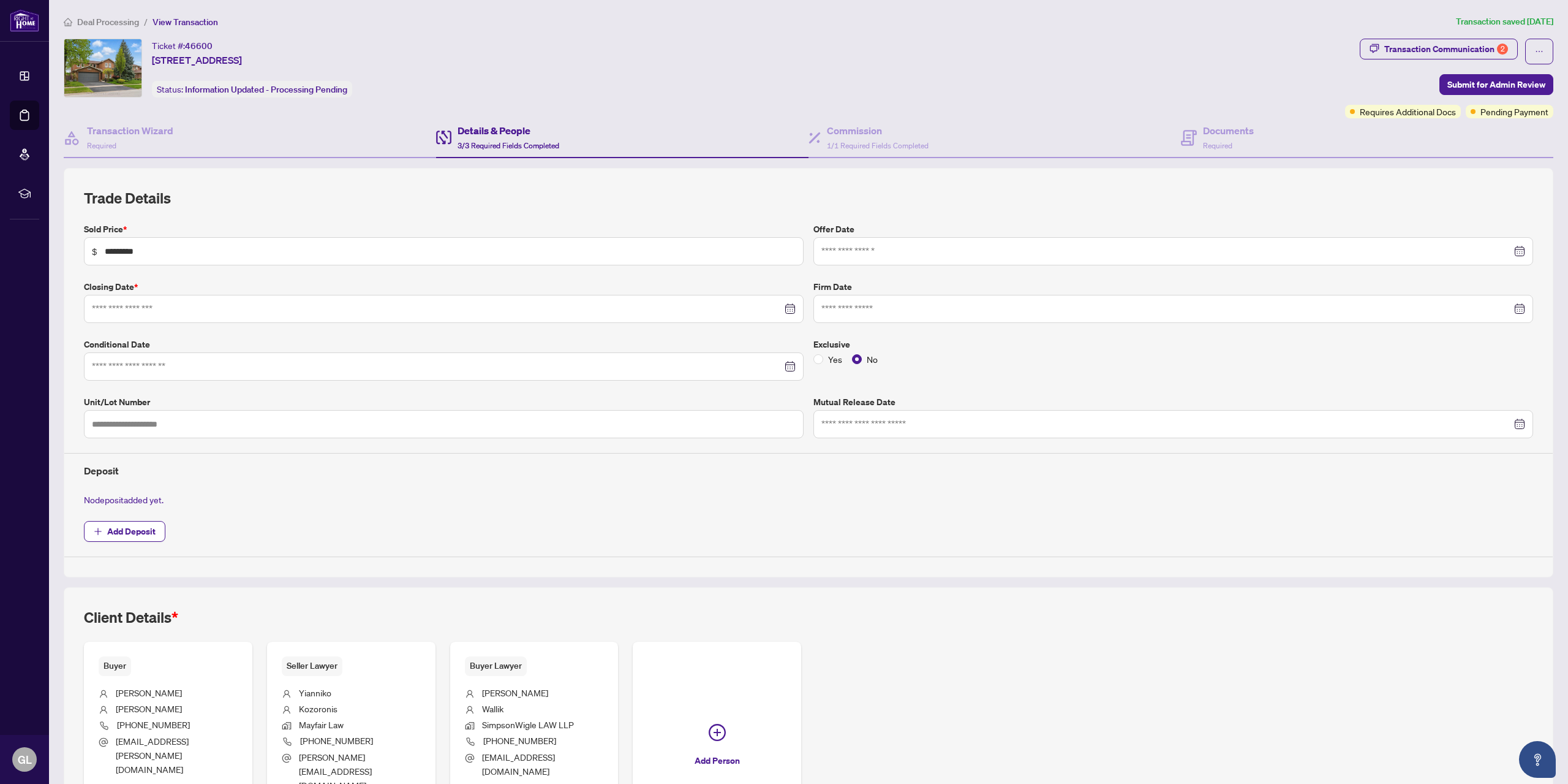
type input "**********"
click at [1060, 681] on div "Buyer [PERSON_NAME] [PHONE_NUMBER] [EMAIL_ADDRESS][PERSON_NAME][DOMAIN_NAME] Ed…" at bounding box center [808, 747] width 1449 height 211
click at [1472, 49] on div "Transaction Communication 2" at bounding box center [1446, 49] width 124 height 20
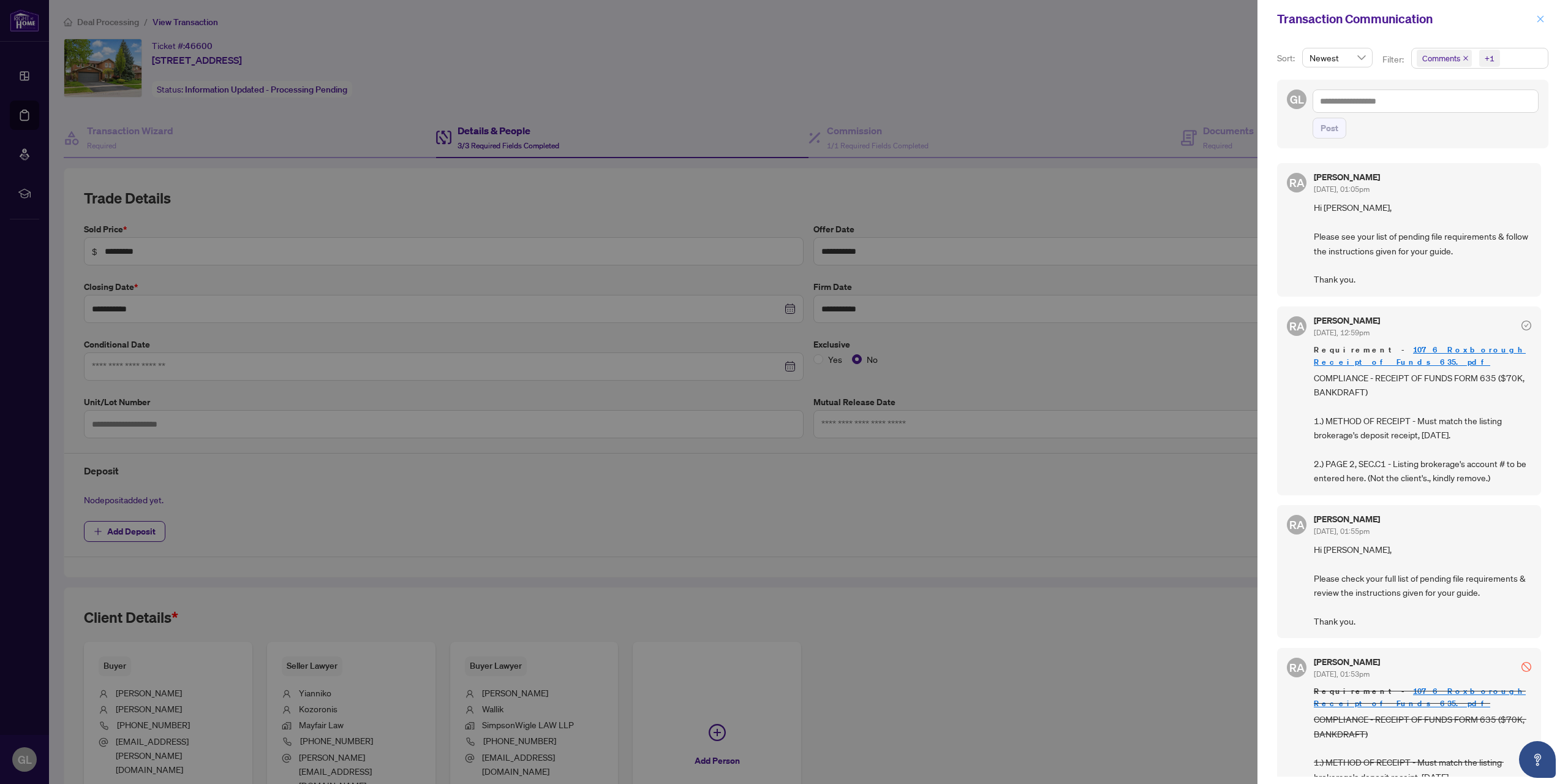
click at [1541, 23] on icon "close" at bounding box center [1541, 19] width 8 height 8
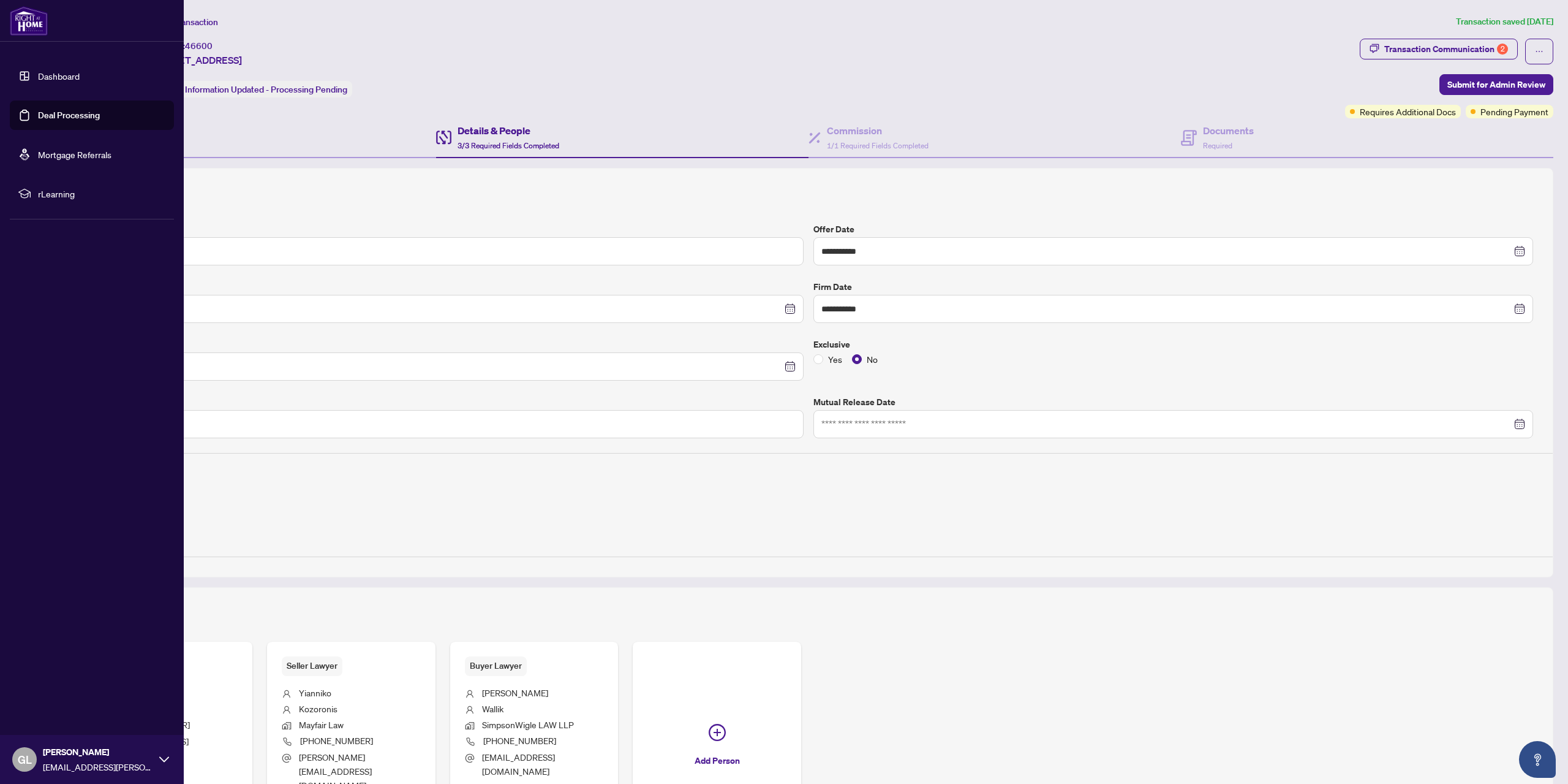
click at [47, 73] on link "Dashboard" at bounding box center [58, 76] width 42 height 11
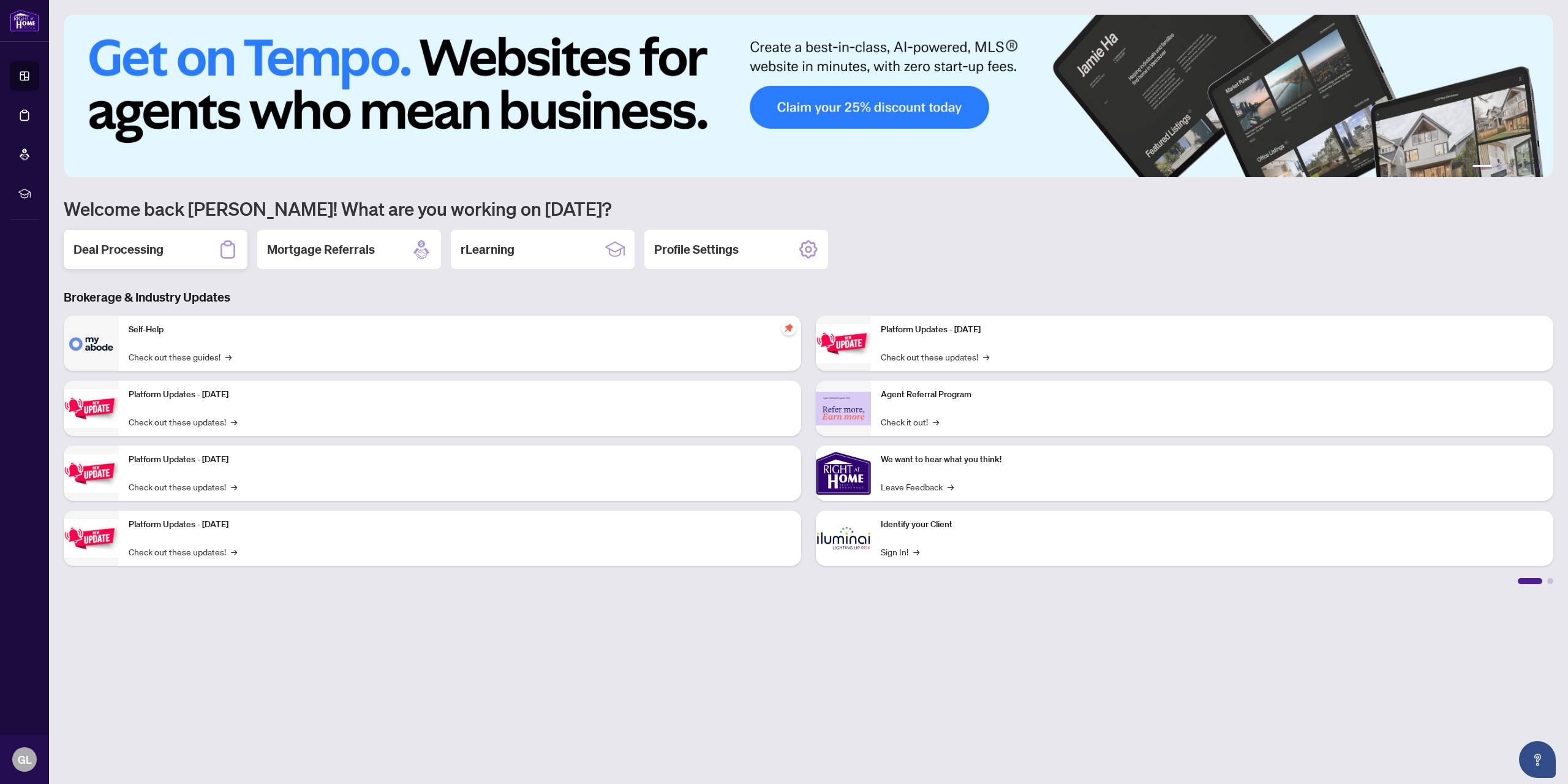
click at [176, 252] on div "Deal Processing" at bounding box center [155, 249] width 184 height 39
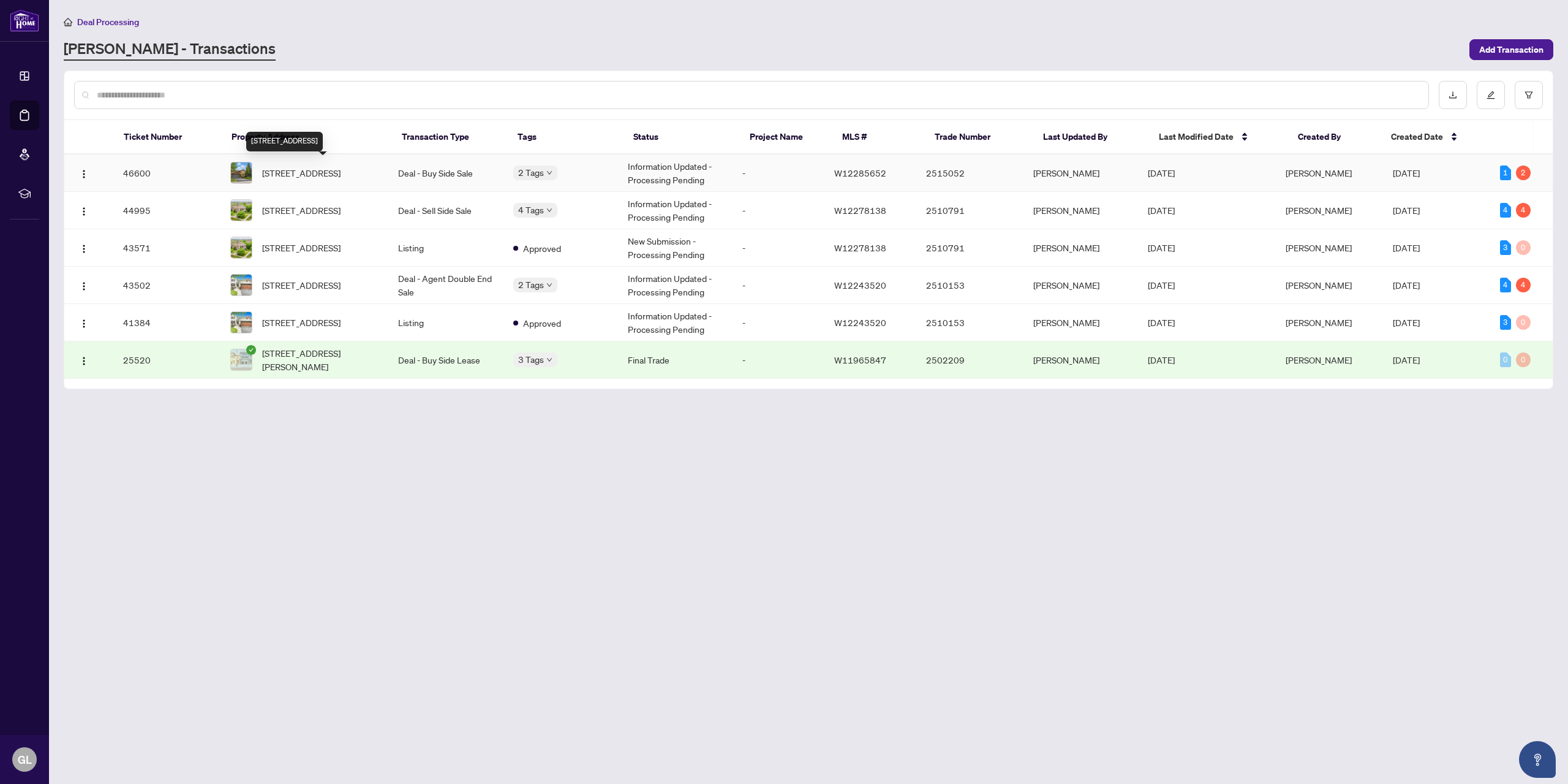
click at [328, 172] on span "[STREET_ADDRESS]" at bounding box center [301, 173] width 78 height 13
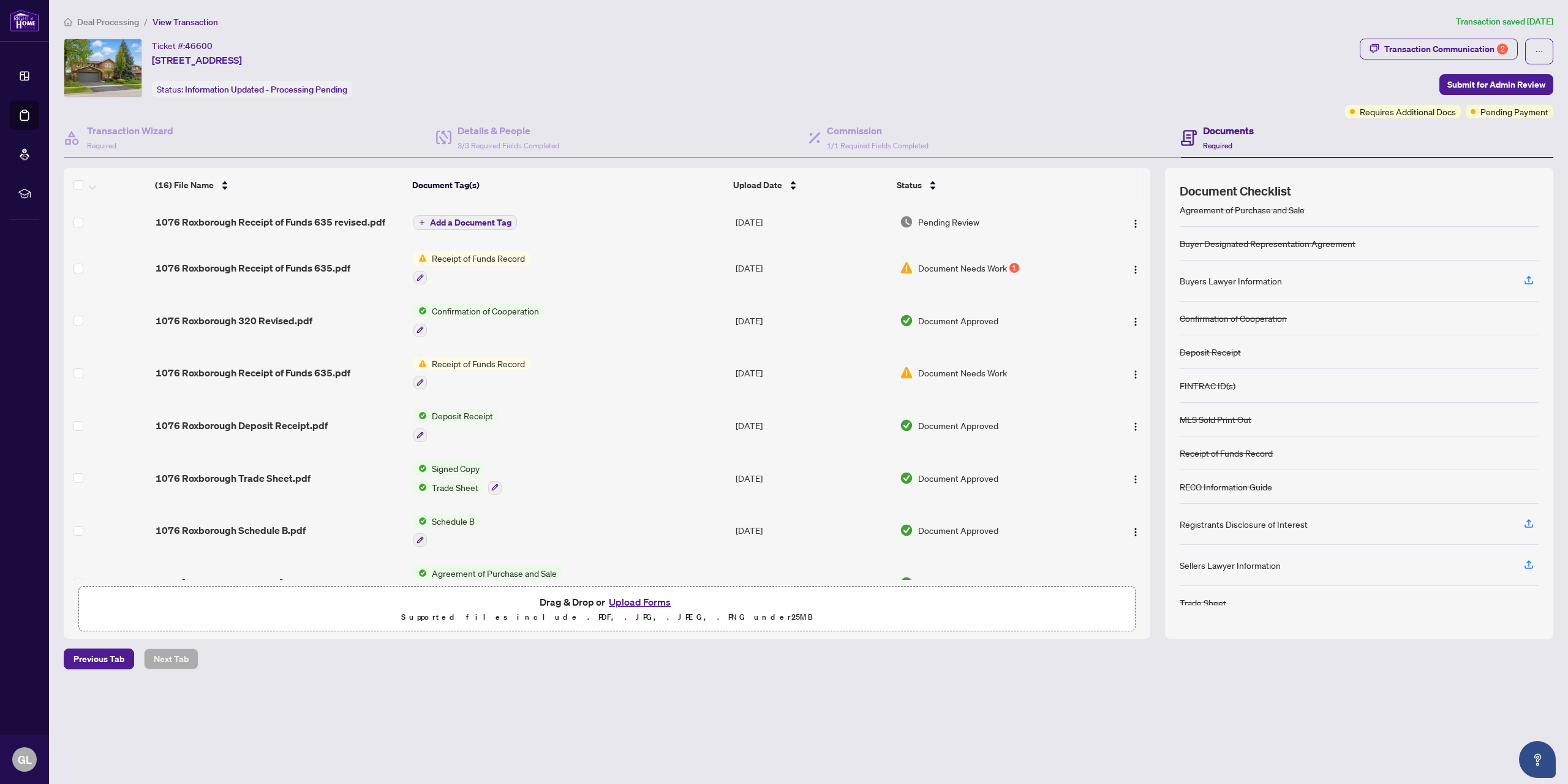
scroll to position [12, 0]
click at [1250, 525] on div "Registrants Disclosure of Interest" at bounding box center [1244, 523] width 128 height 13
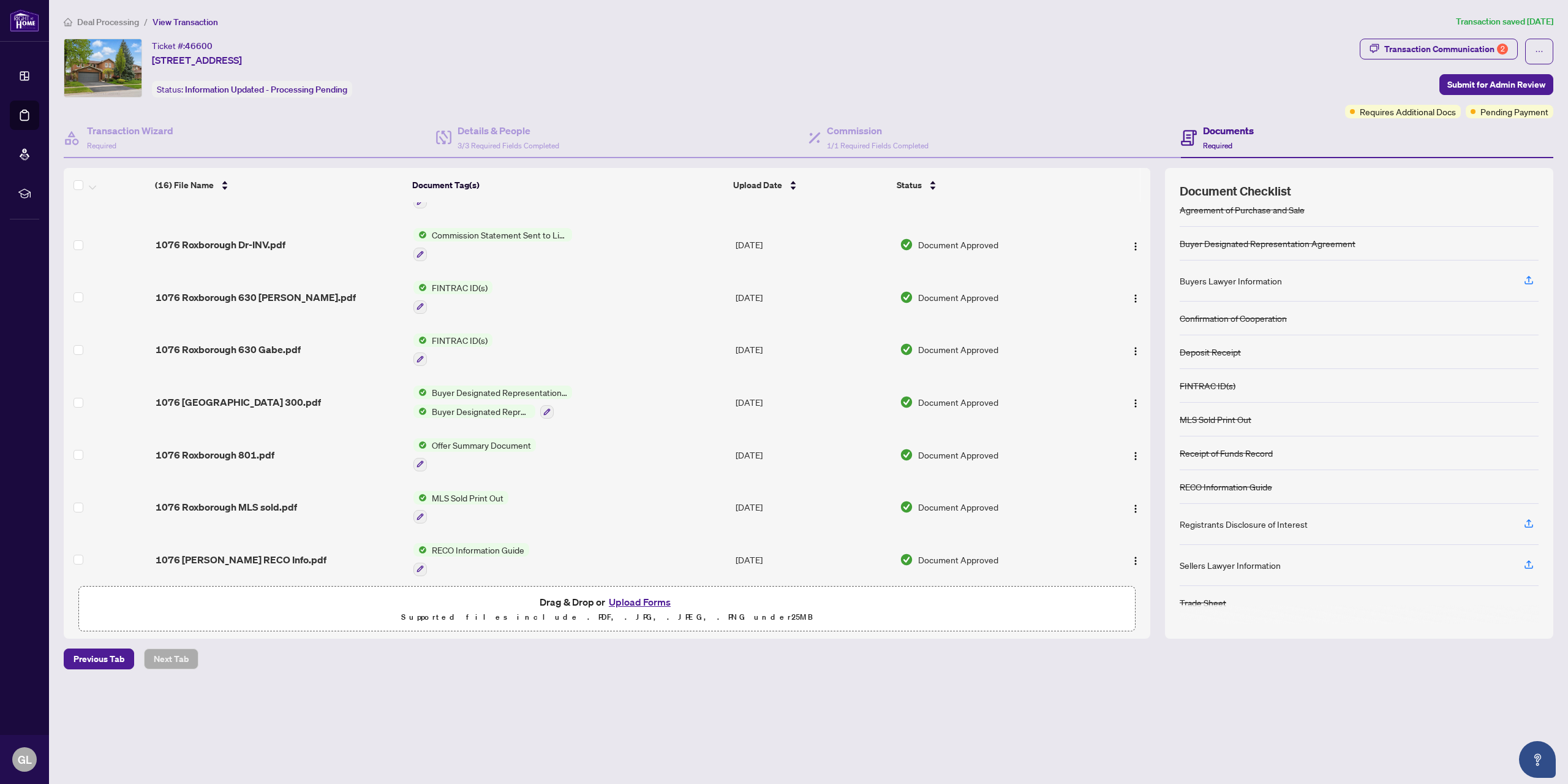
scroll to position [450, 0]
